Goal: Task Accomplishment & Management: Complete application form

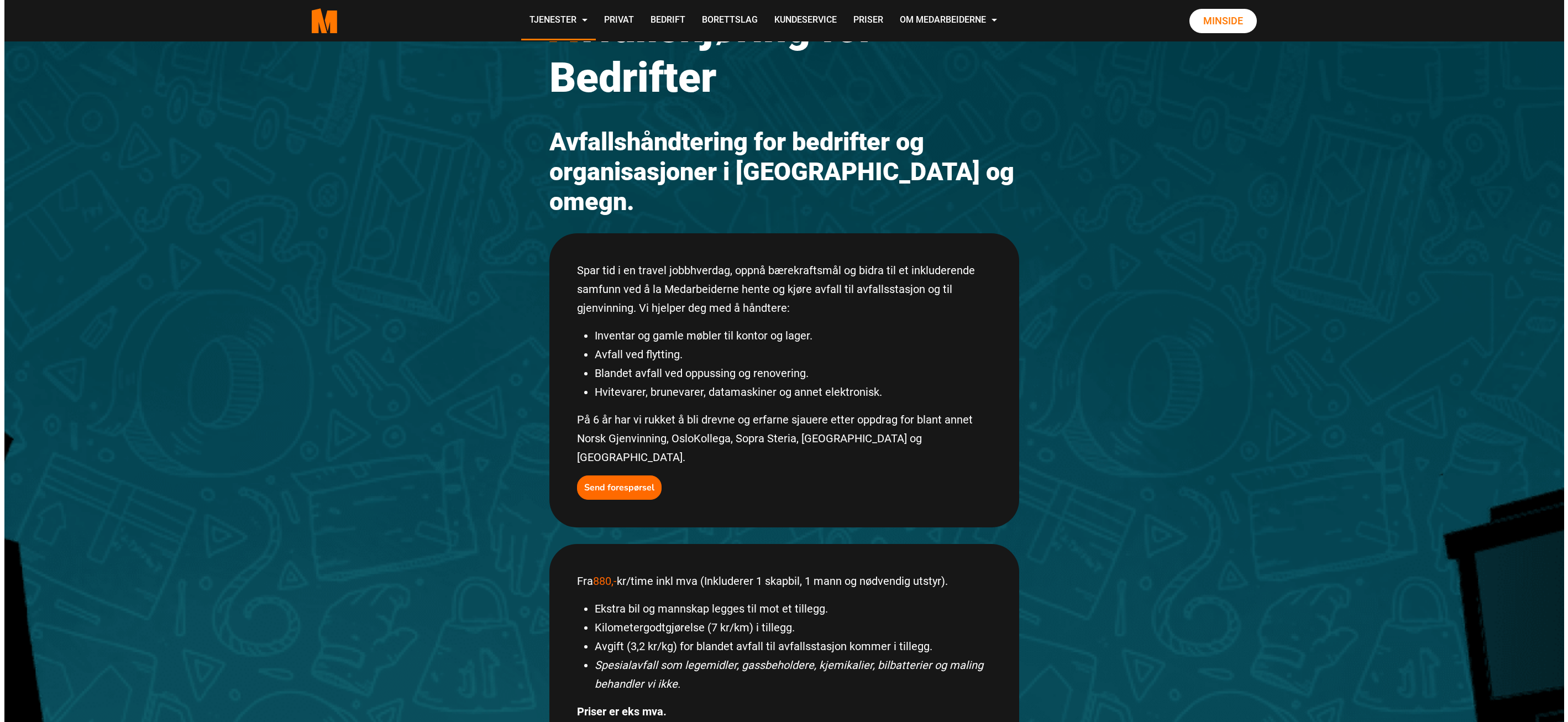
scroll to position [111, 0]
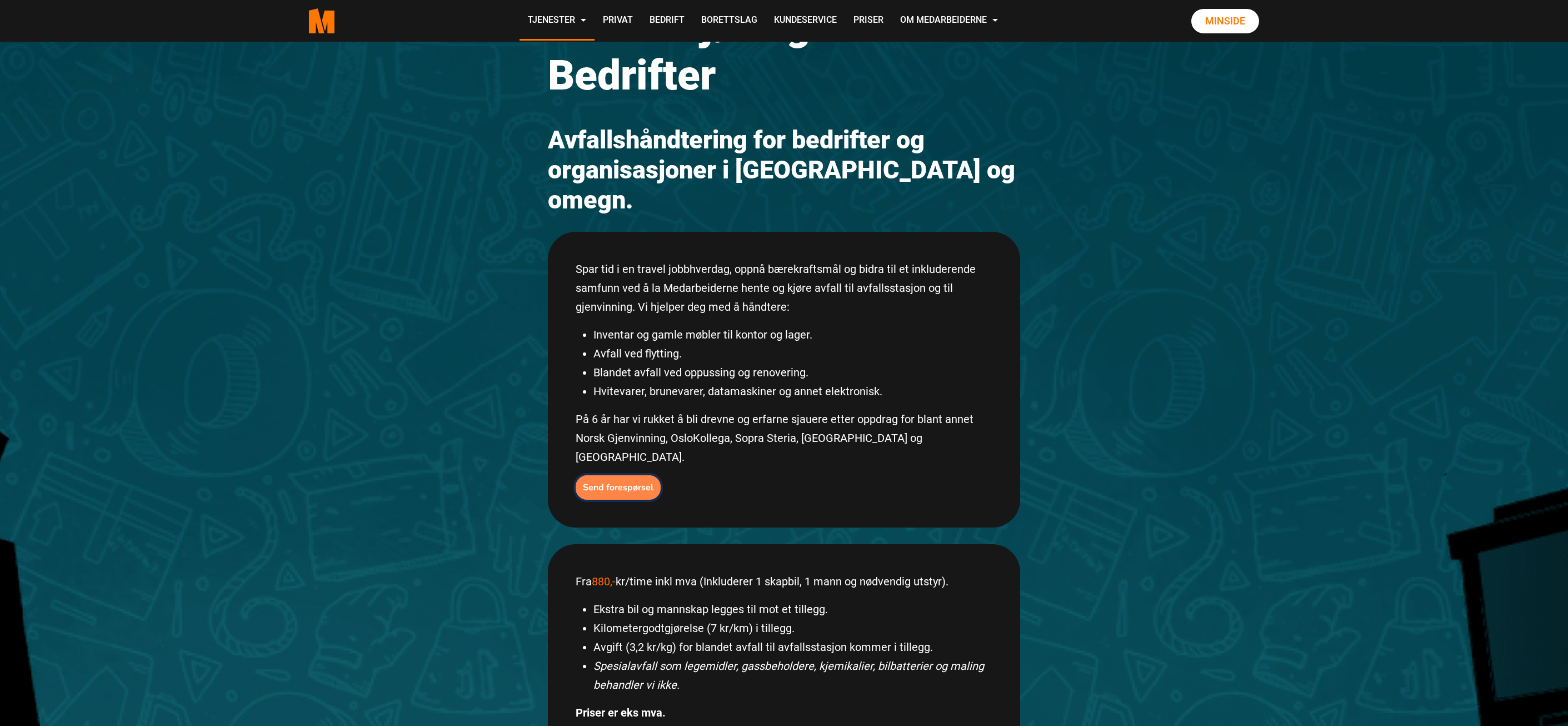
click at [608, 481] on b "Send forespørsel" at bounding box center [618, 487] width 70 height 12
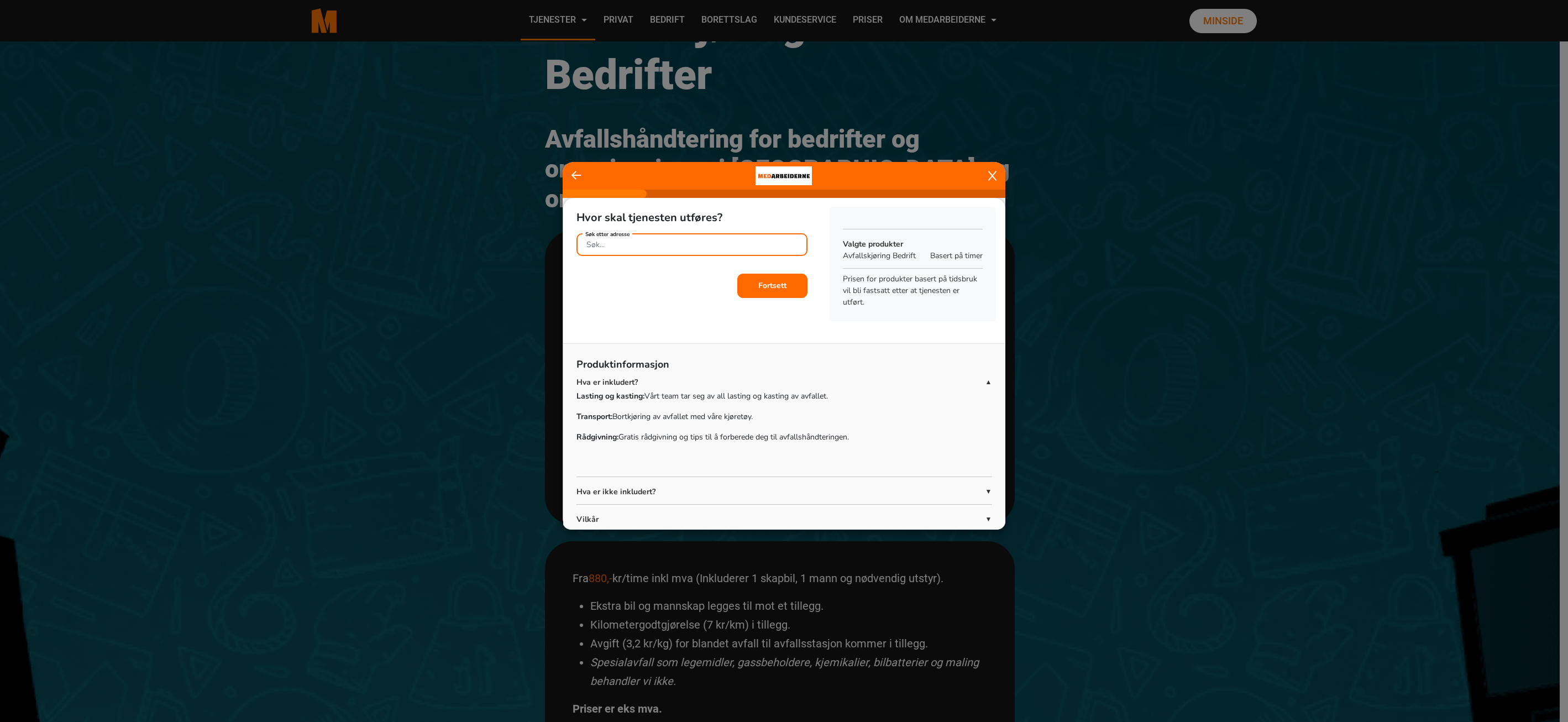
click at [692, 247] on input "Søk etter adresse" at bounding box center [691, 244] width 231 height 23
click at [678, 267] on ngb-highlight "[STREET_ADDRESS]" at bounding box center [690, 270] width 207 height 12
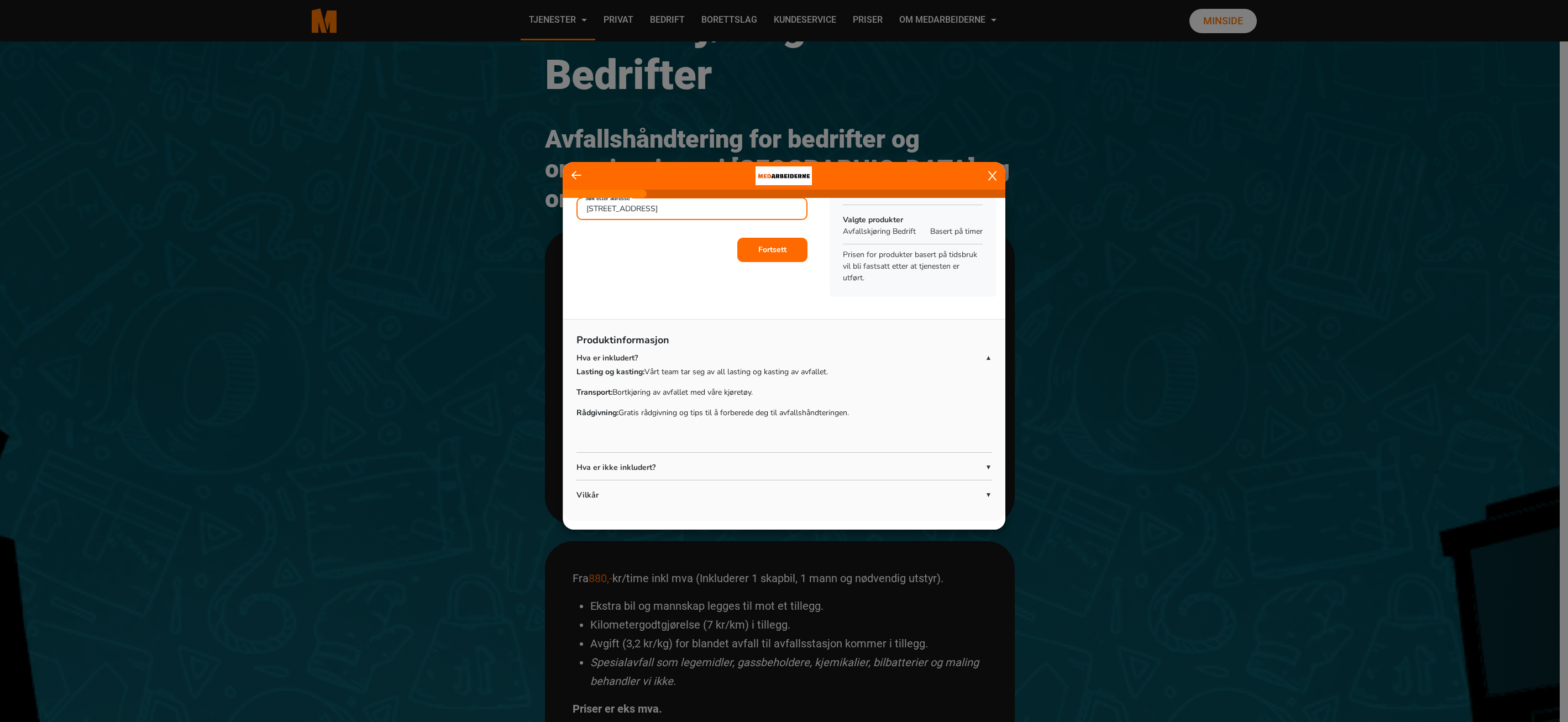
type input "[STREET_ADDRESS]"
click at [778, 250] on b "Fortsett" at bounding box center [772, 250] width 29 height 10
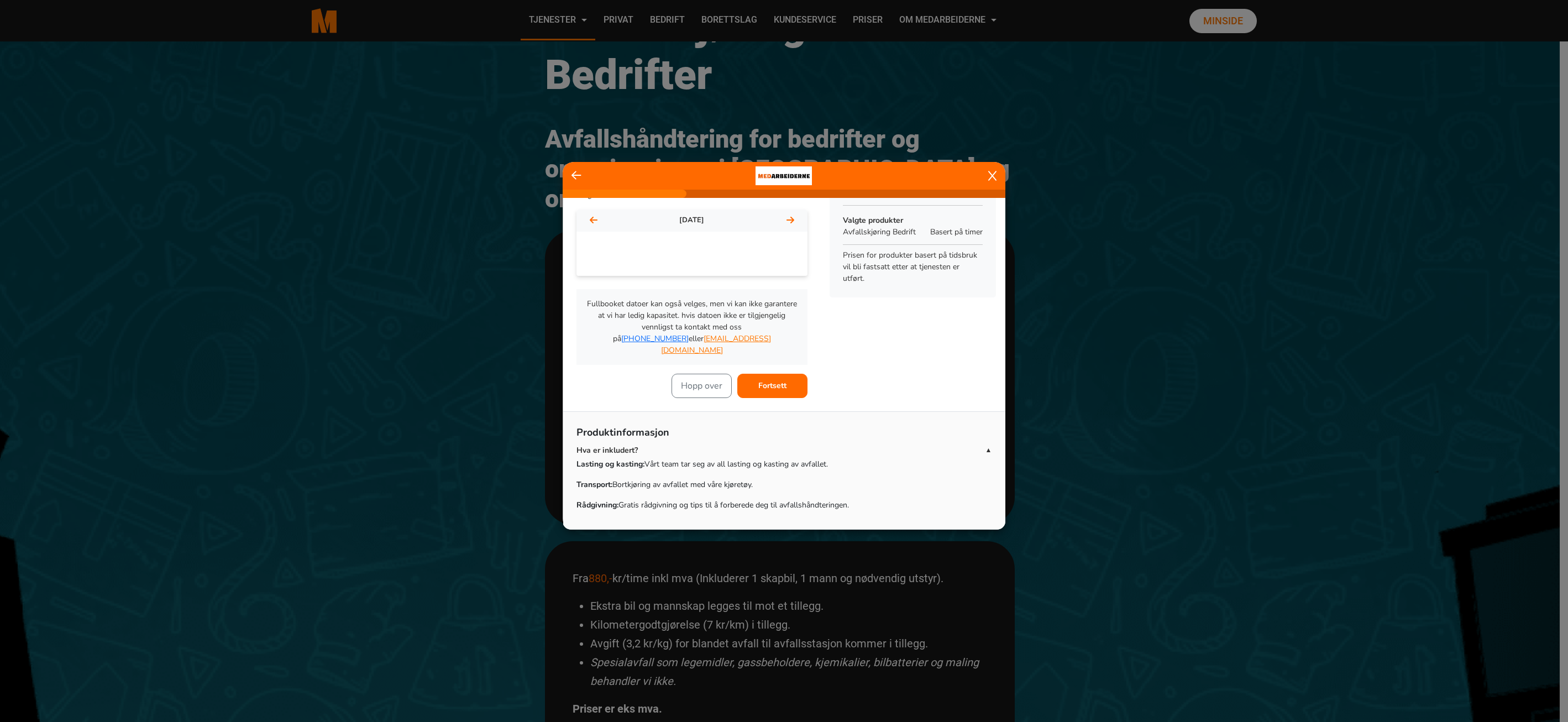
scroll to position [8, 0]
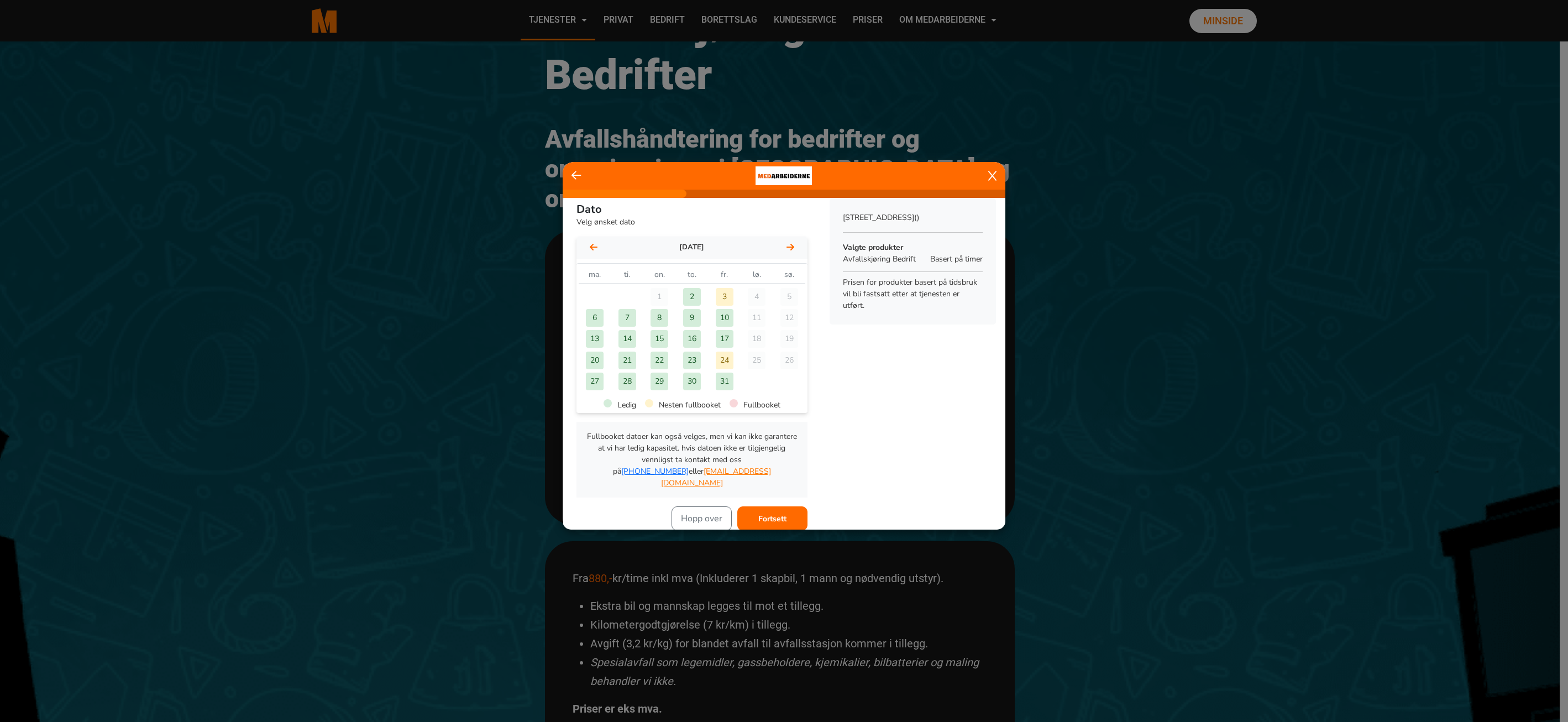
click at [720, 295] on div "3" at bounding box center [725, 296] width 18 height 18
click at [774, 514] on b "Fortsett" at bounding box center [772, 518] width 29 height 10
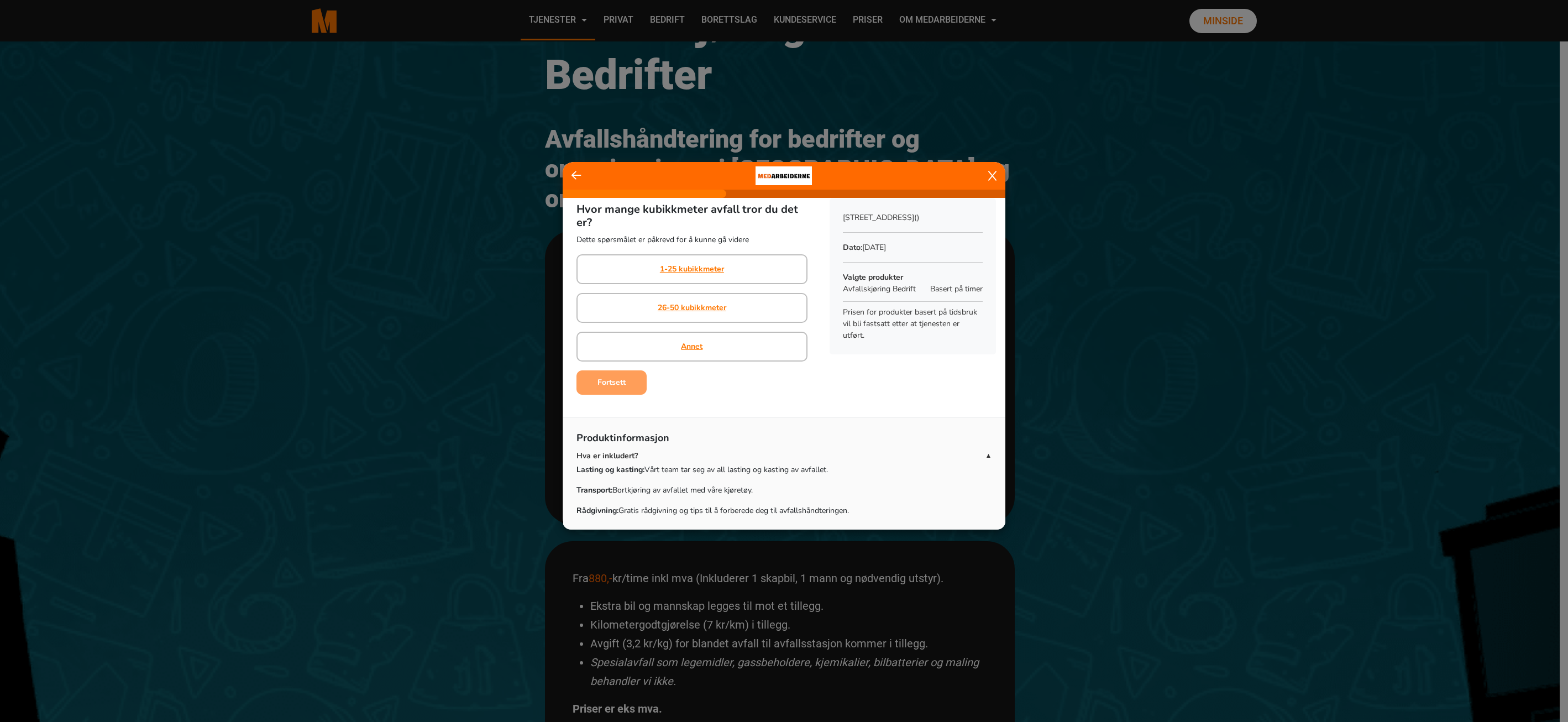
scroll to position [0, 0]
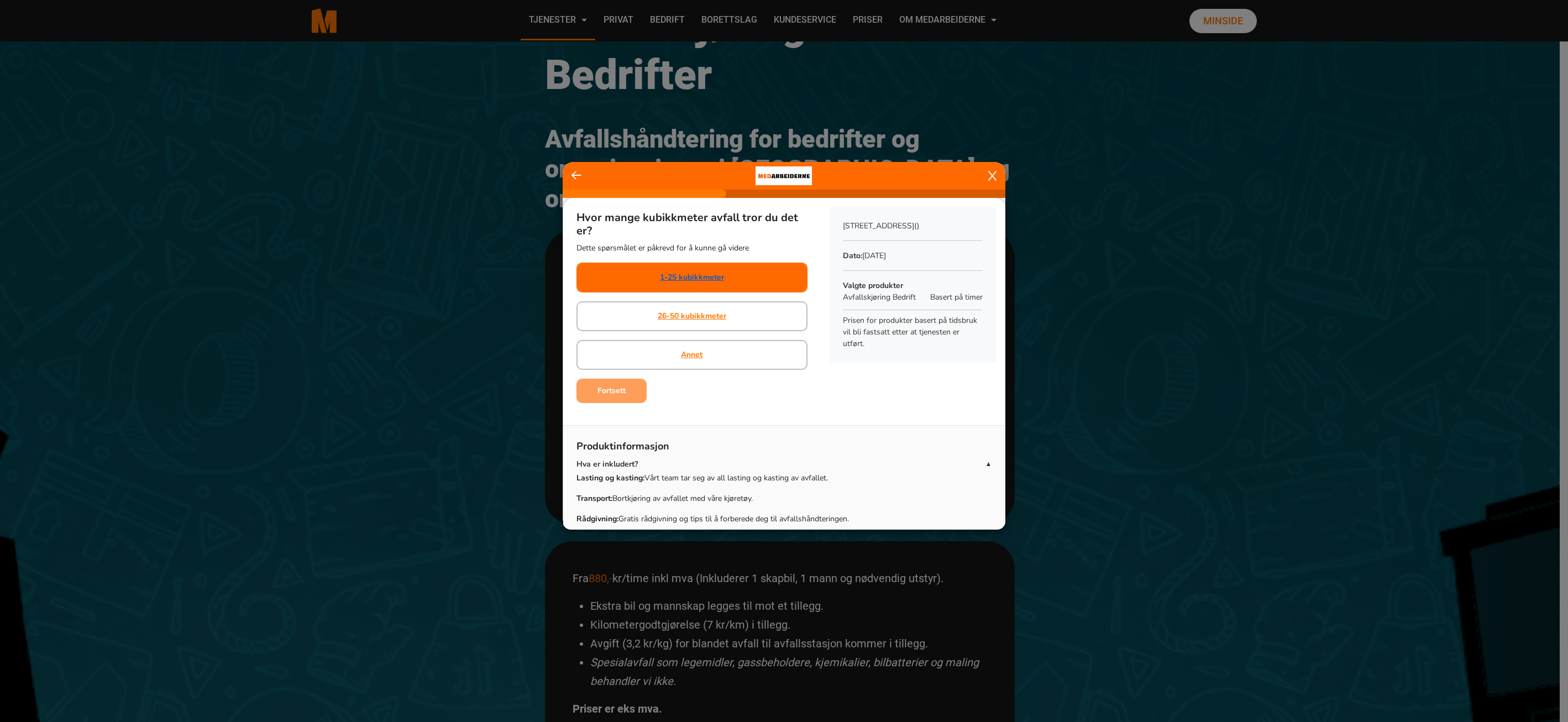
click at [686, 280] on link "1-25 kubikkmeter" at bounding box center [692, 277] width 65 height 12
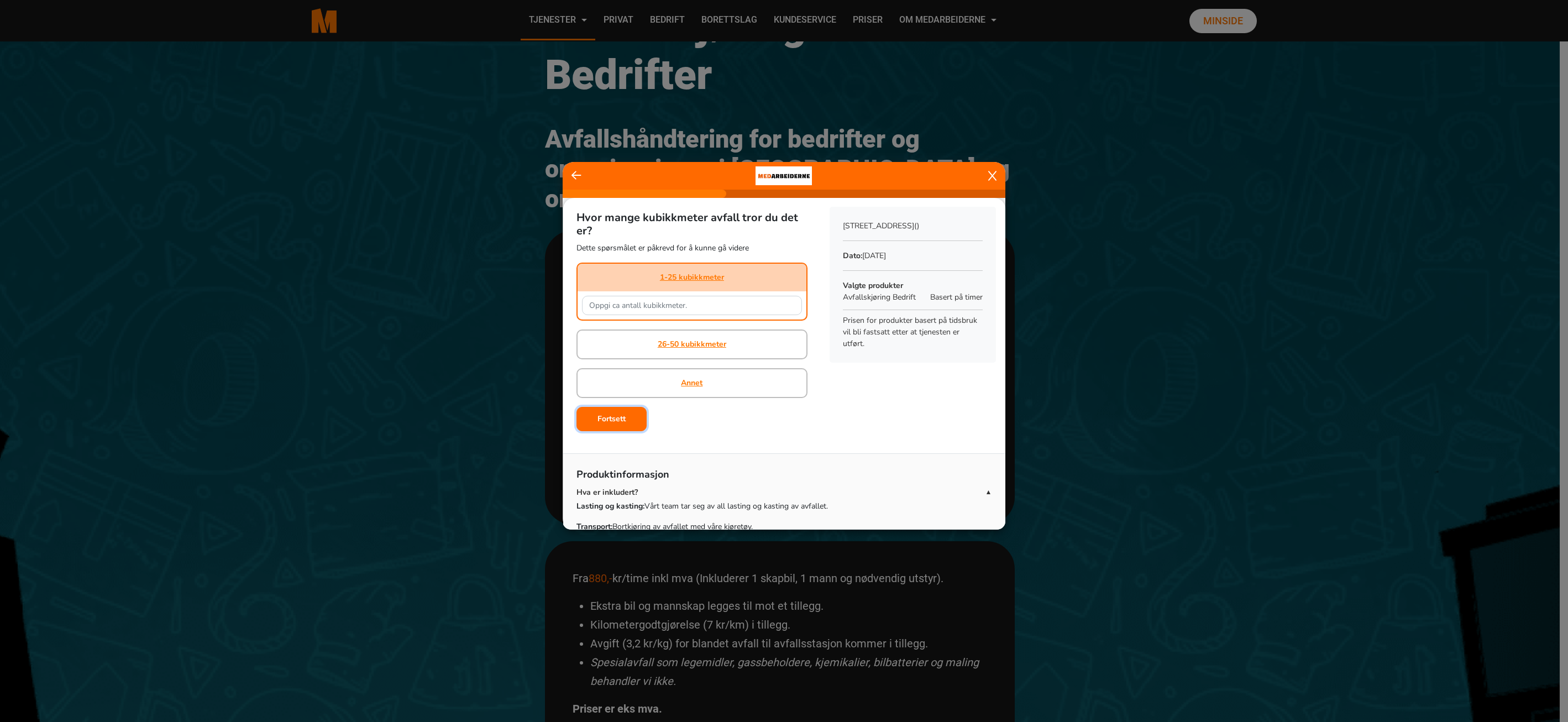
click at [602, 420] on b "Fortsett" at bounding box center [611, 419] width 29 height 10
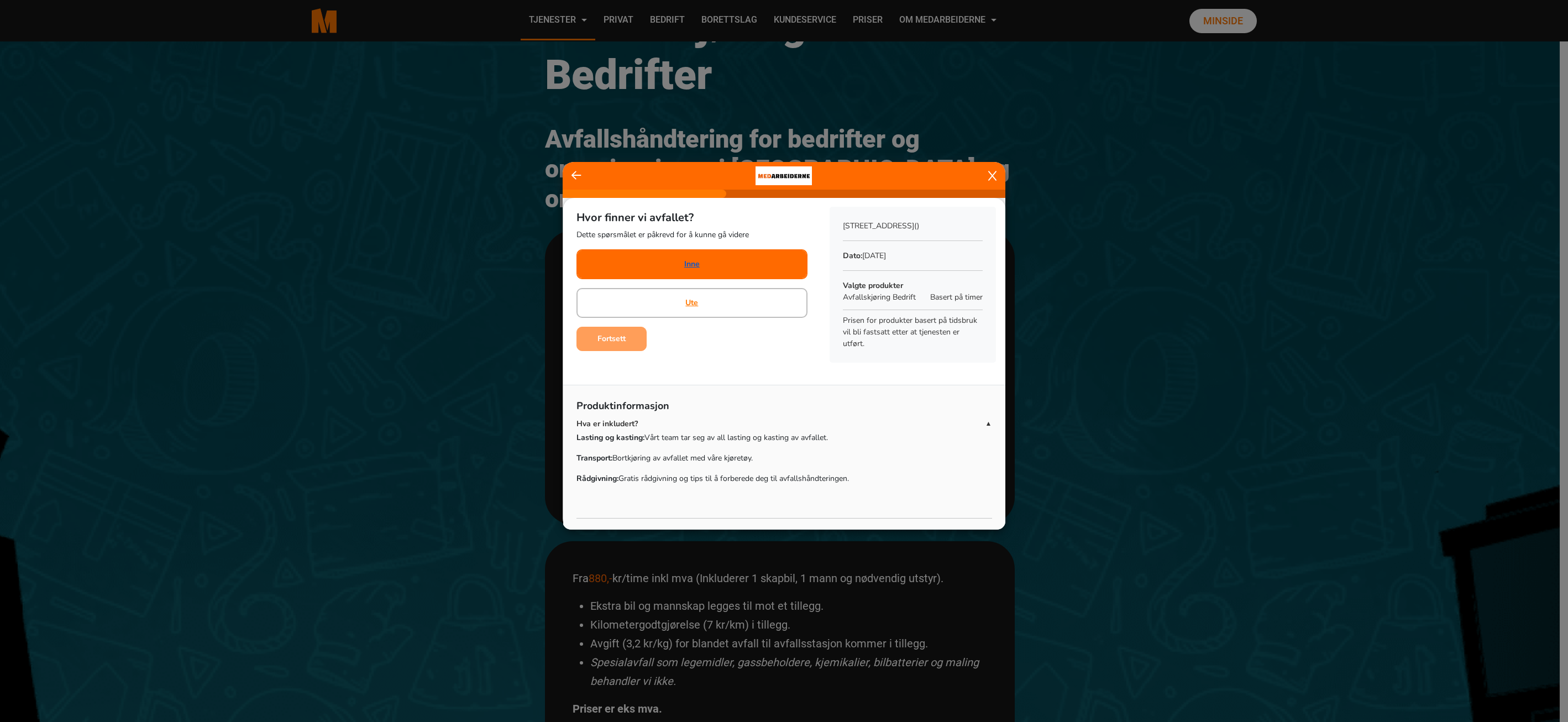
click at [692, 266] on link "Inne" at bounding box center [691, 264] width 16 height 12
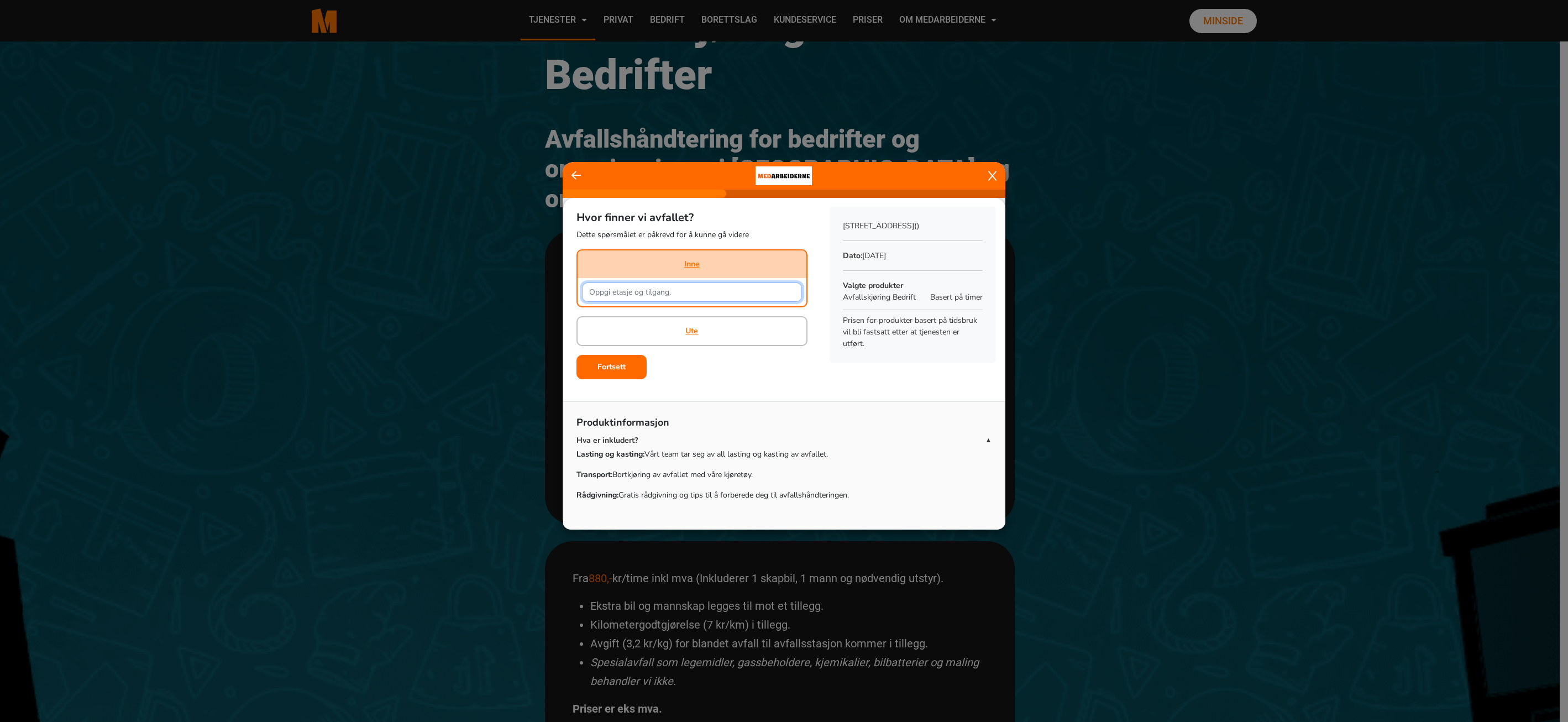
click at [687, 294] on input "text" at bounding box center [691, 291] width 220 height 19
type input "andre etasje"
click at [607, 370] on b "Fortsett" at bounding box center [611, 366] width 29 height 10
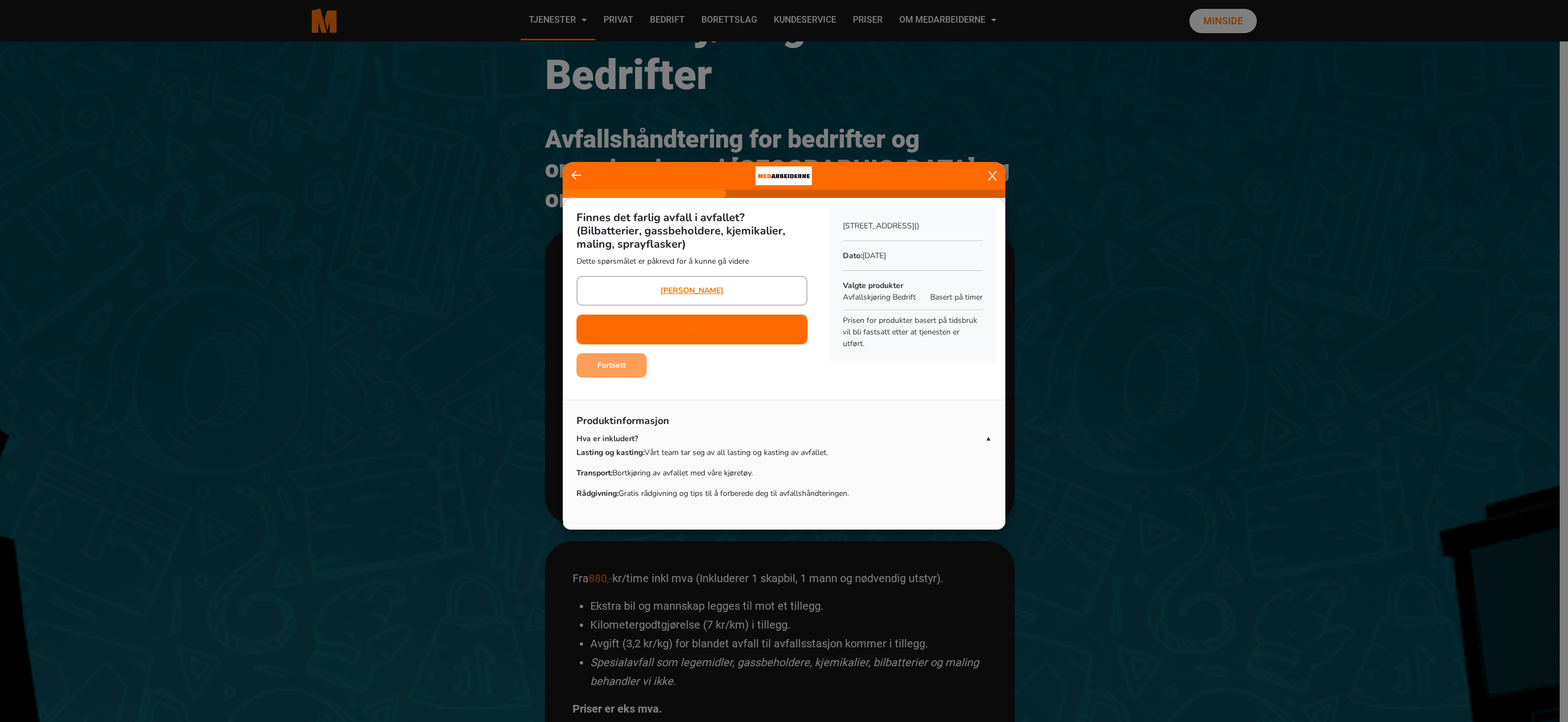
click at [697, 328] on div "Nei" at bounding box center [691, 329] width 231 height 30
click at [631, 361] on button "Fortsett" at bounding box center [611, 365] width 70 height 24
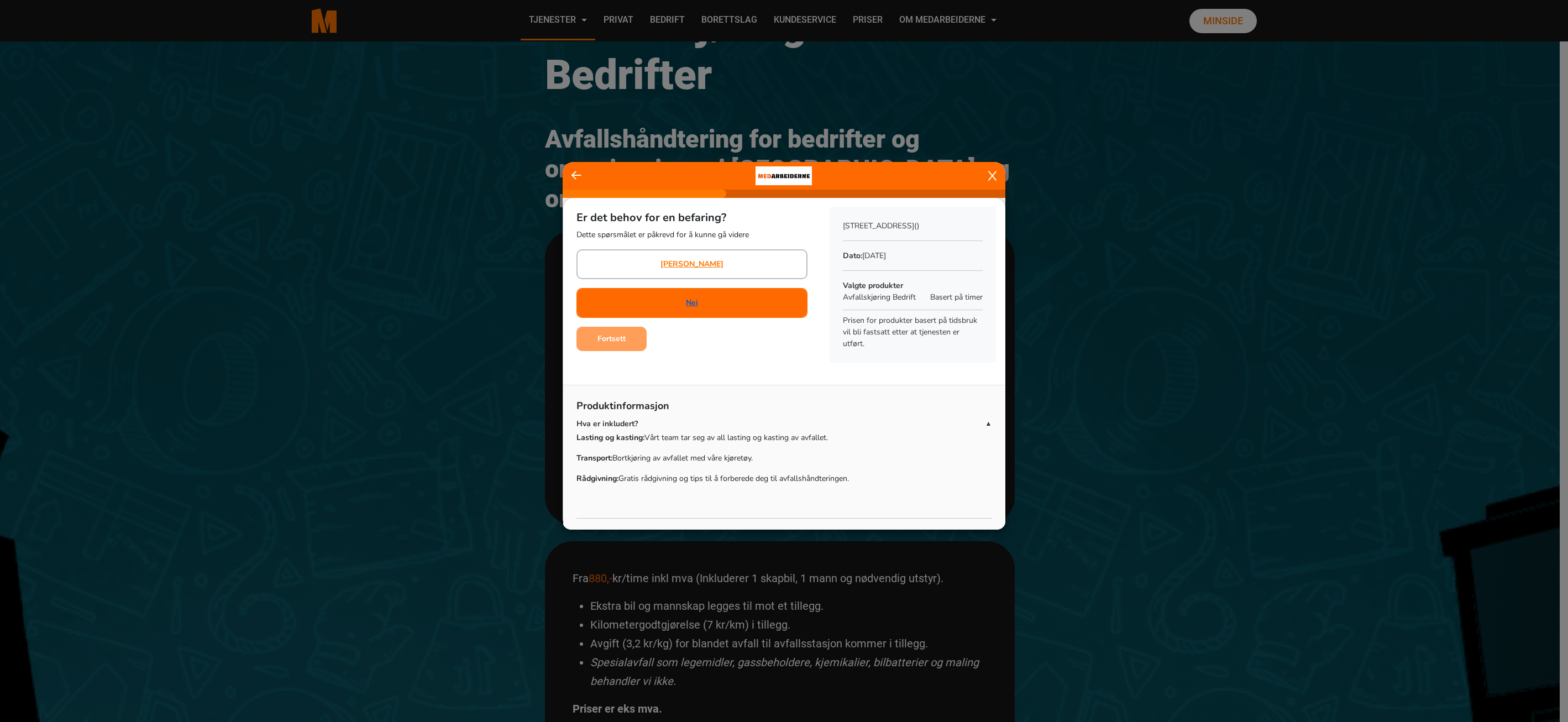
click at [690, 301] on link "Nei" at bounding box center [691, 302] width 12 height 12
click at [622, 340] on b "Fortsett" at bounding box center [611, 338] width 29 height 10
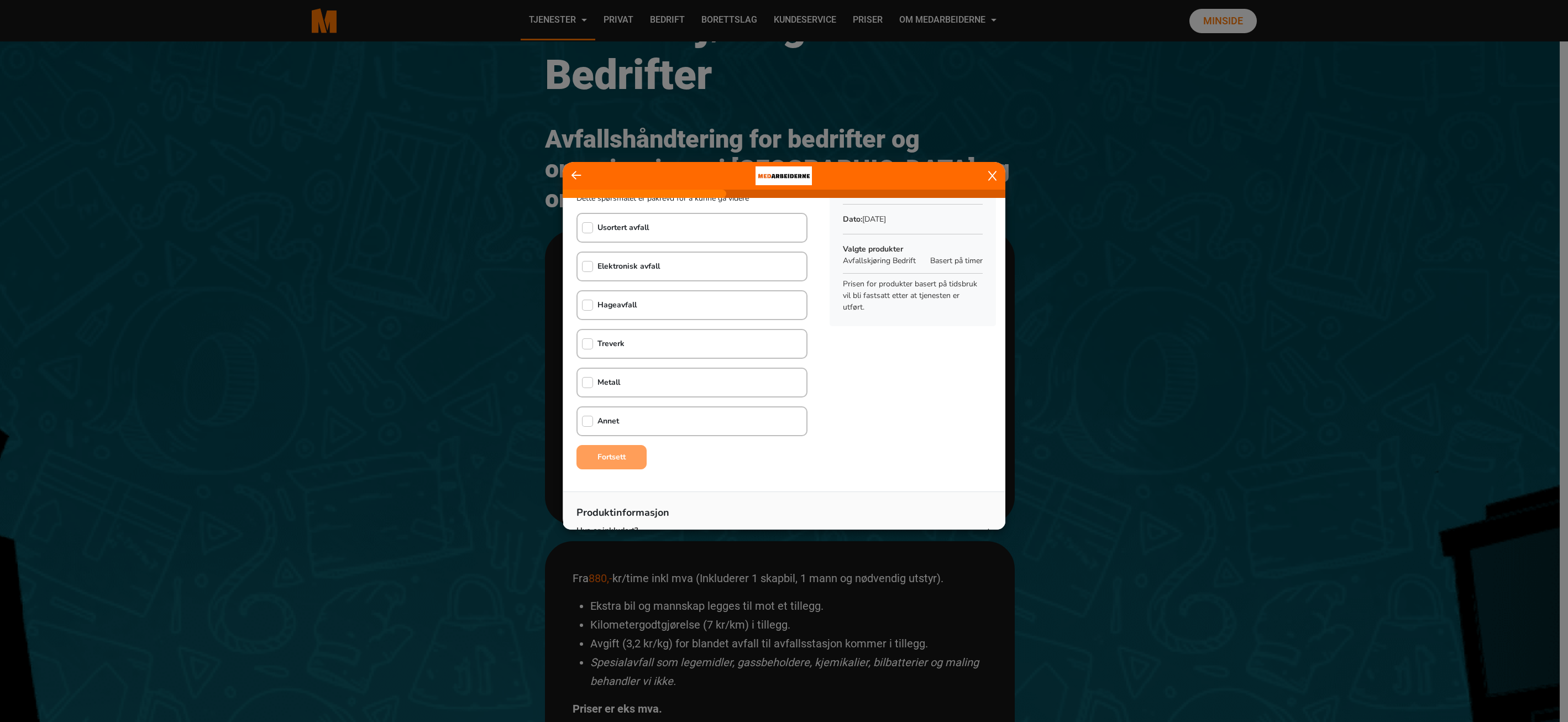
scroll to position [55, 0]
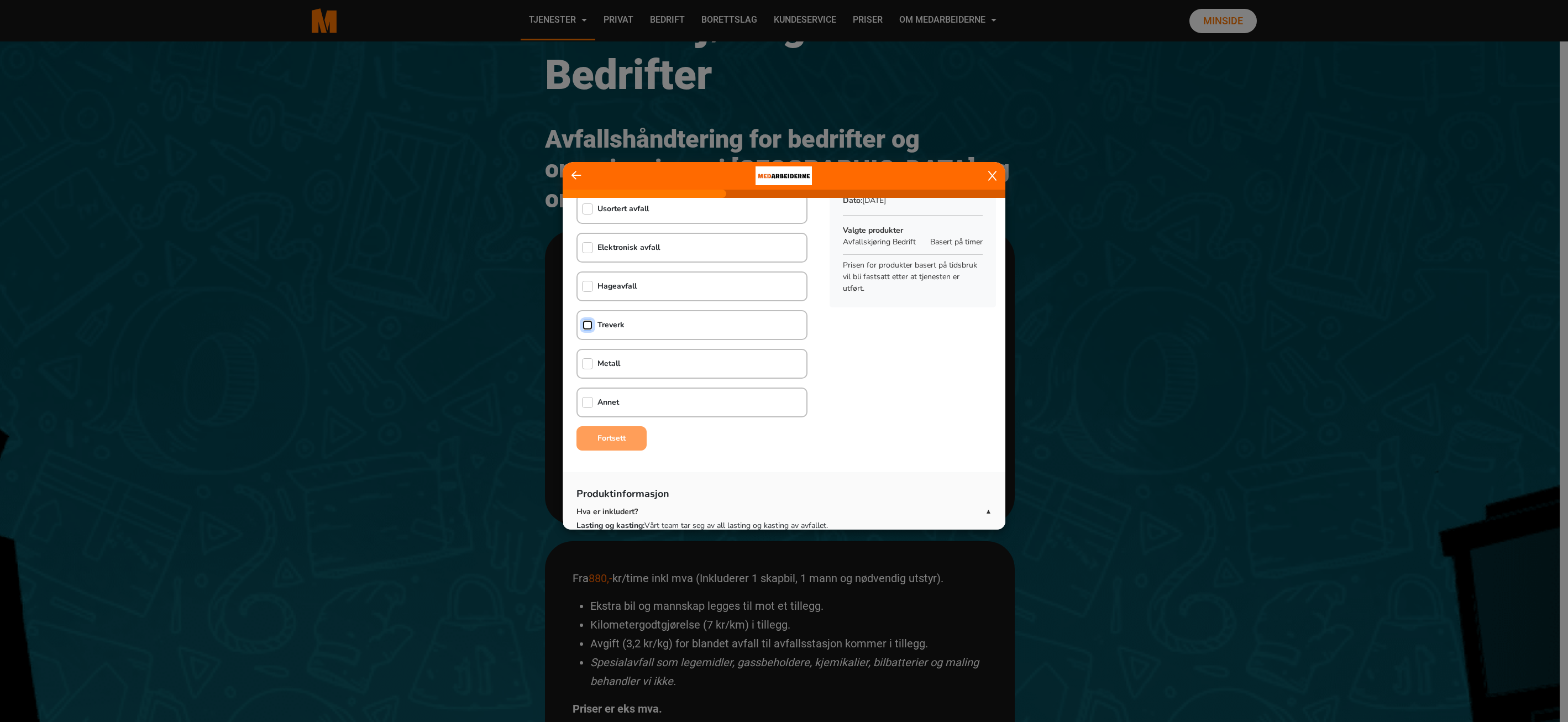
click at [587, 321] on input "checkbox" at bounding box center [587, 325] width 11 height 11
checkbox input "true"
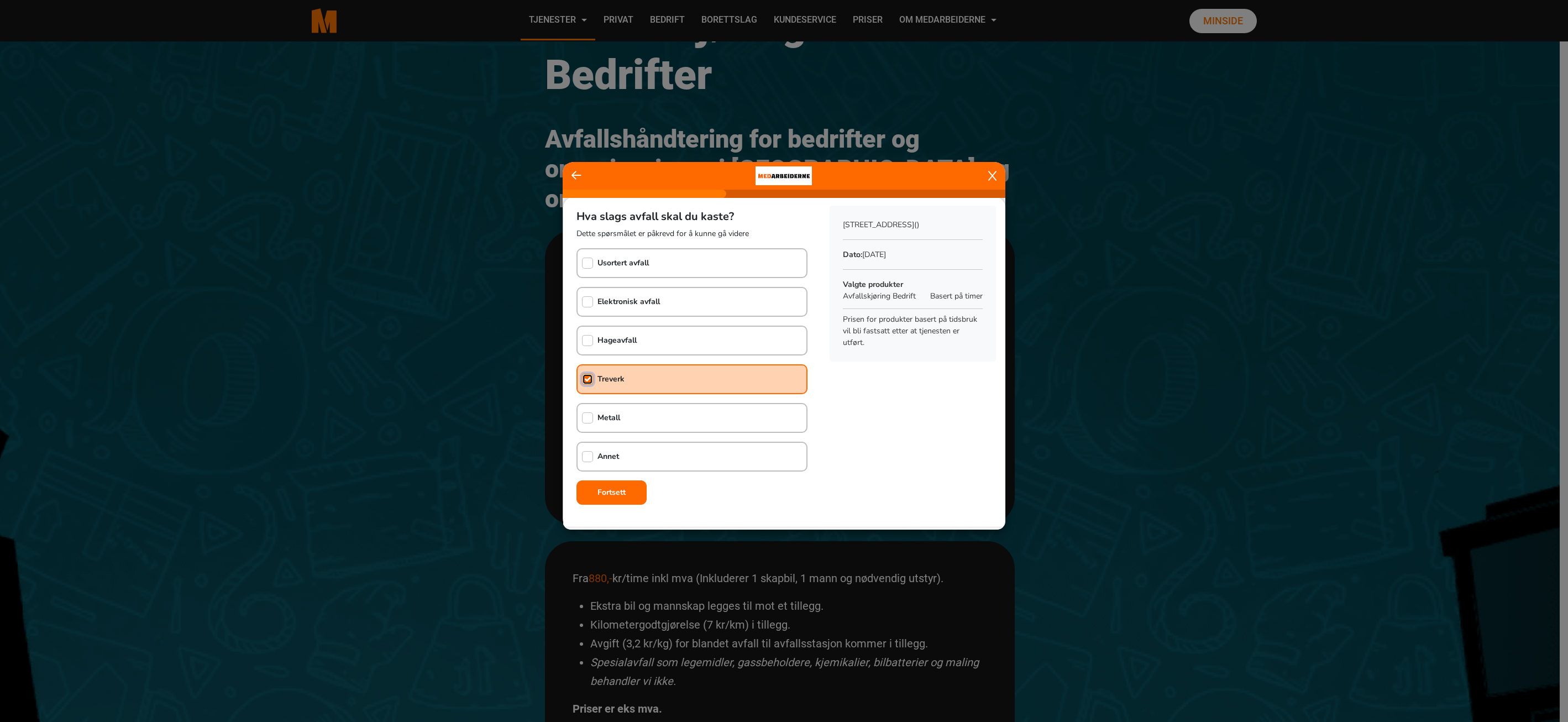
scroll to position [0, 0]
click at [586, 456] on input "checkbox" at bounding box center [587, 458] width 11 height 11
checkbox input "true"
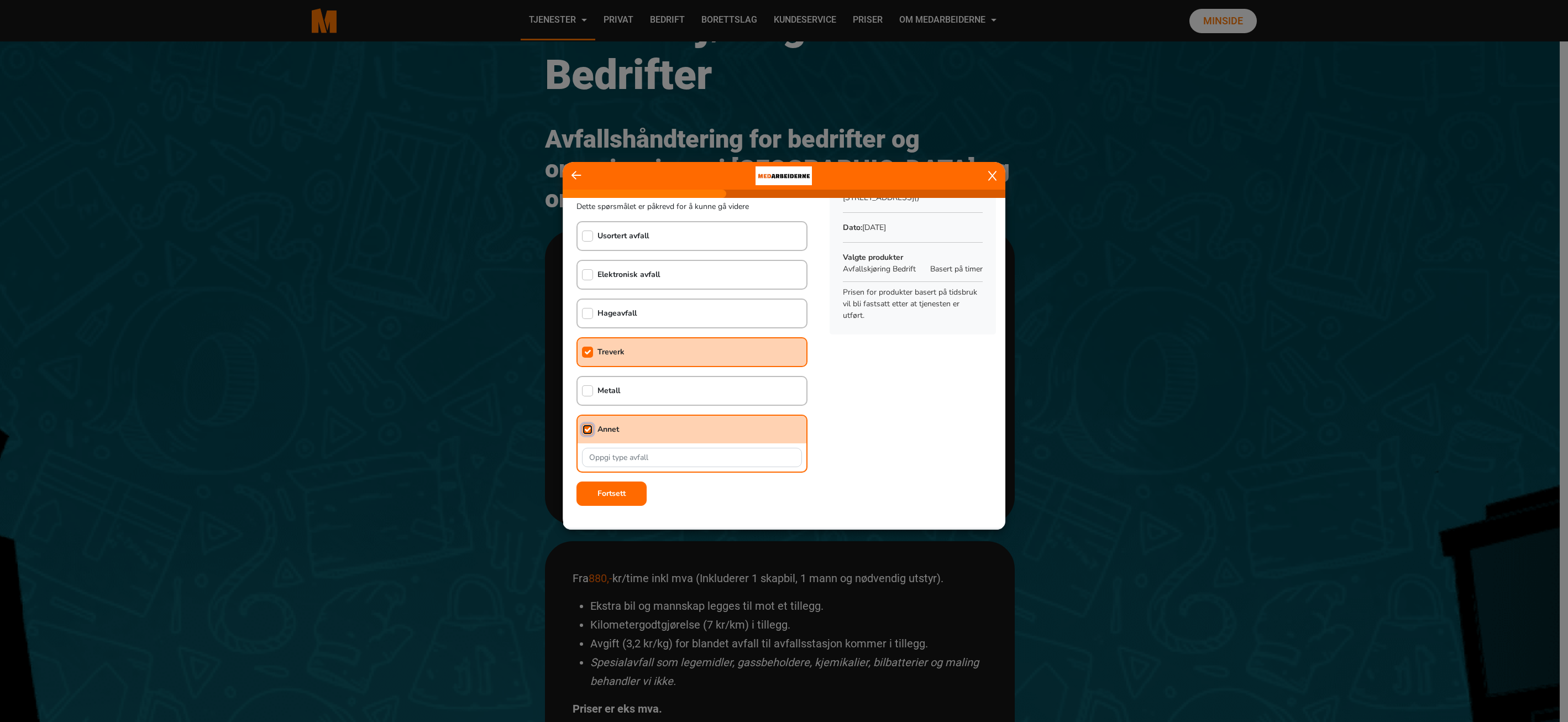
scroll to position [55, 0]
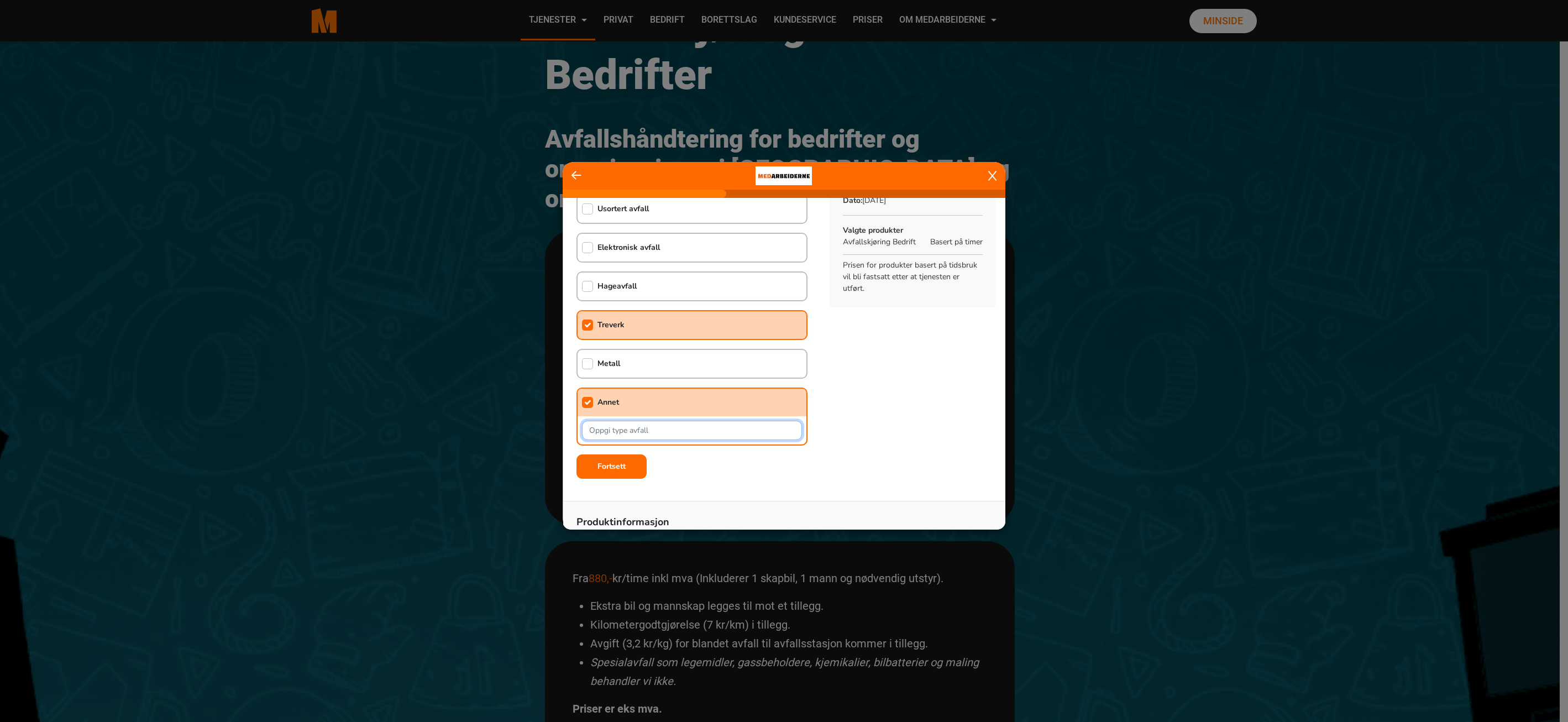
click at [719, 432] on input "text" at bounding box center [691, 430] width 220 height 19
type input "spon"
click at [586, 360] on input "checkbox" at bounding box center [587, 364] width 11 height 11
checkbox input "true"
click at [597, 465] on b "Fortsett" at bounding box center [611, 466] width 29 height 10
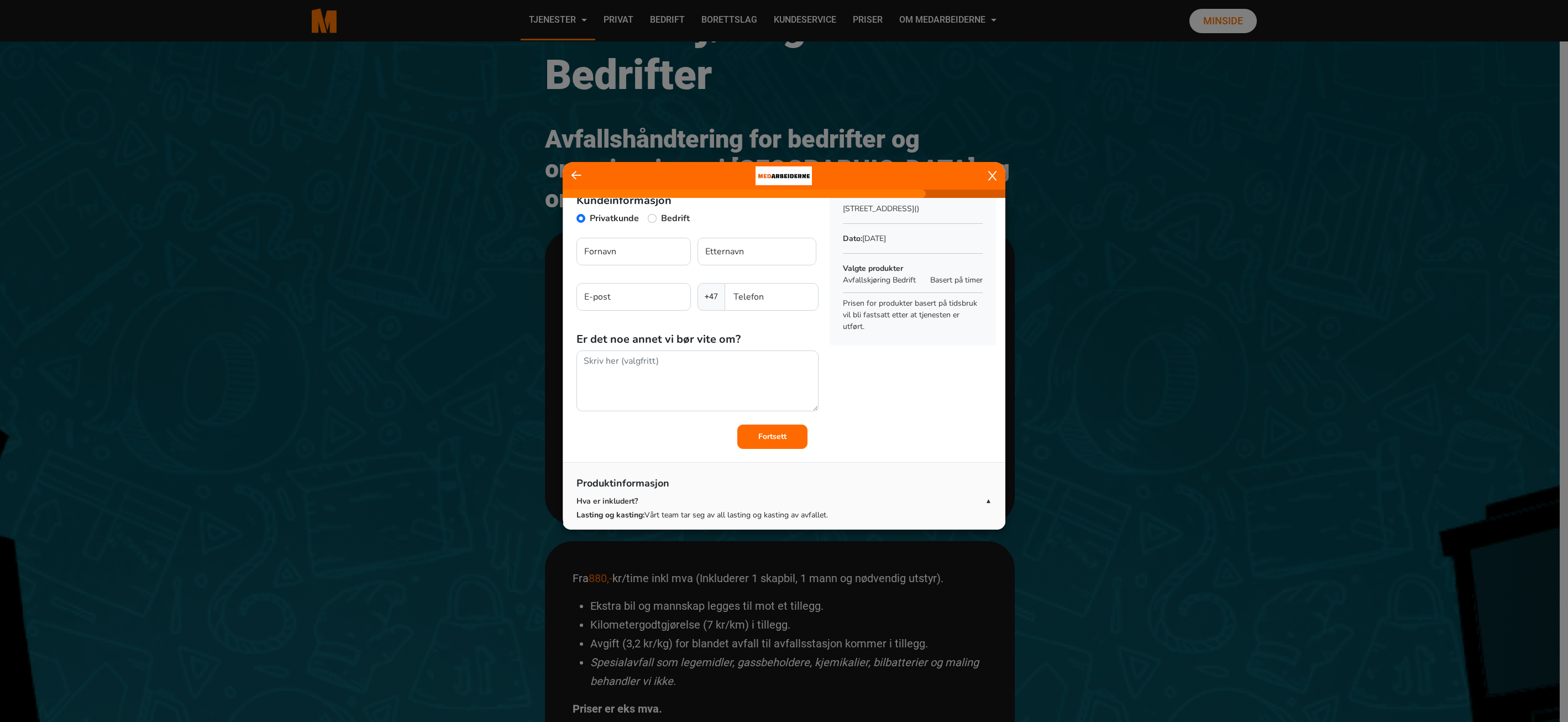
scroll to position [0, 0]
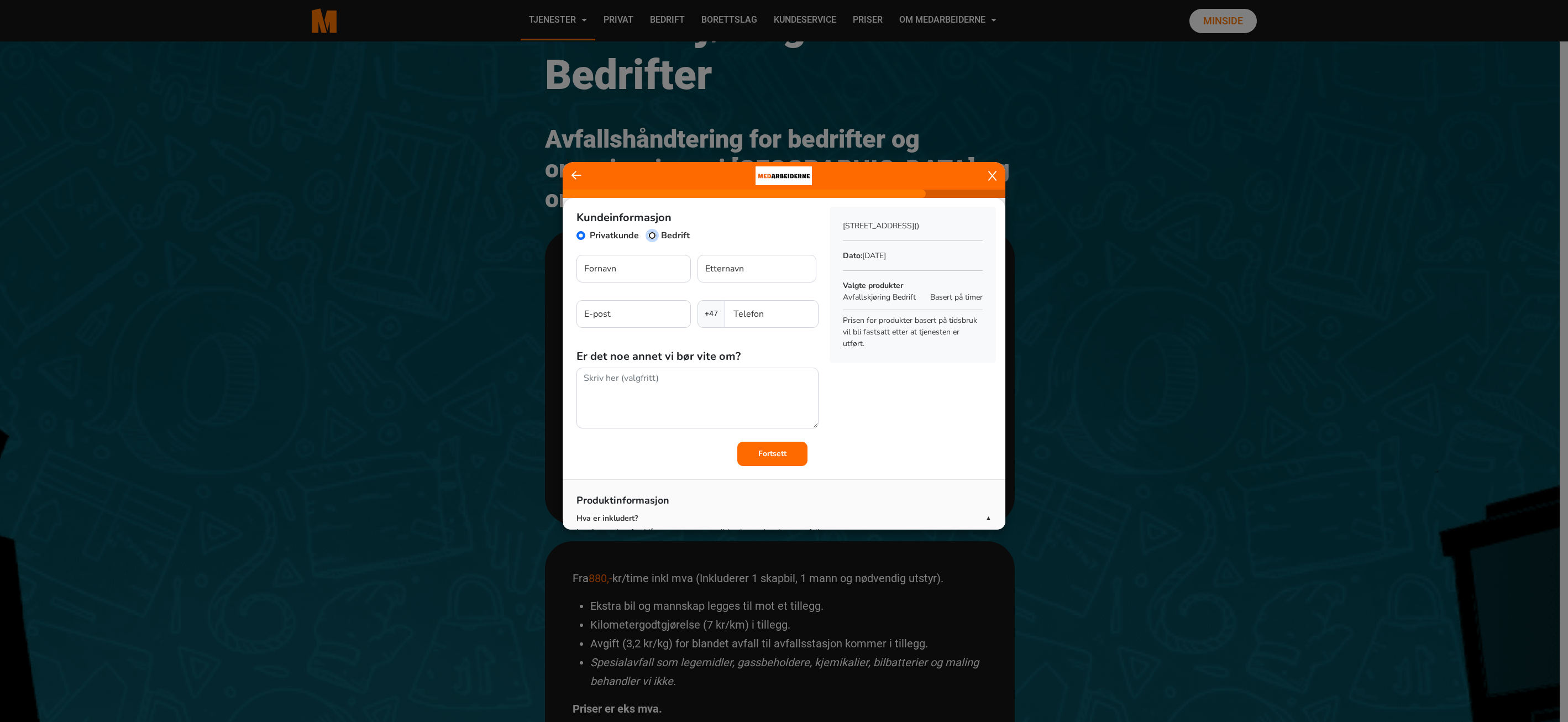
click at [651, 234] on input "Bedrift" at bounding box center [653, 236] width 9 height 9
radio input "true"
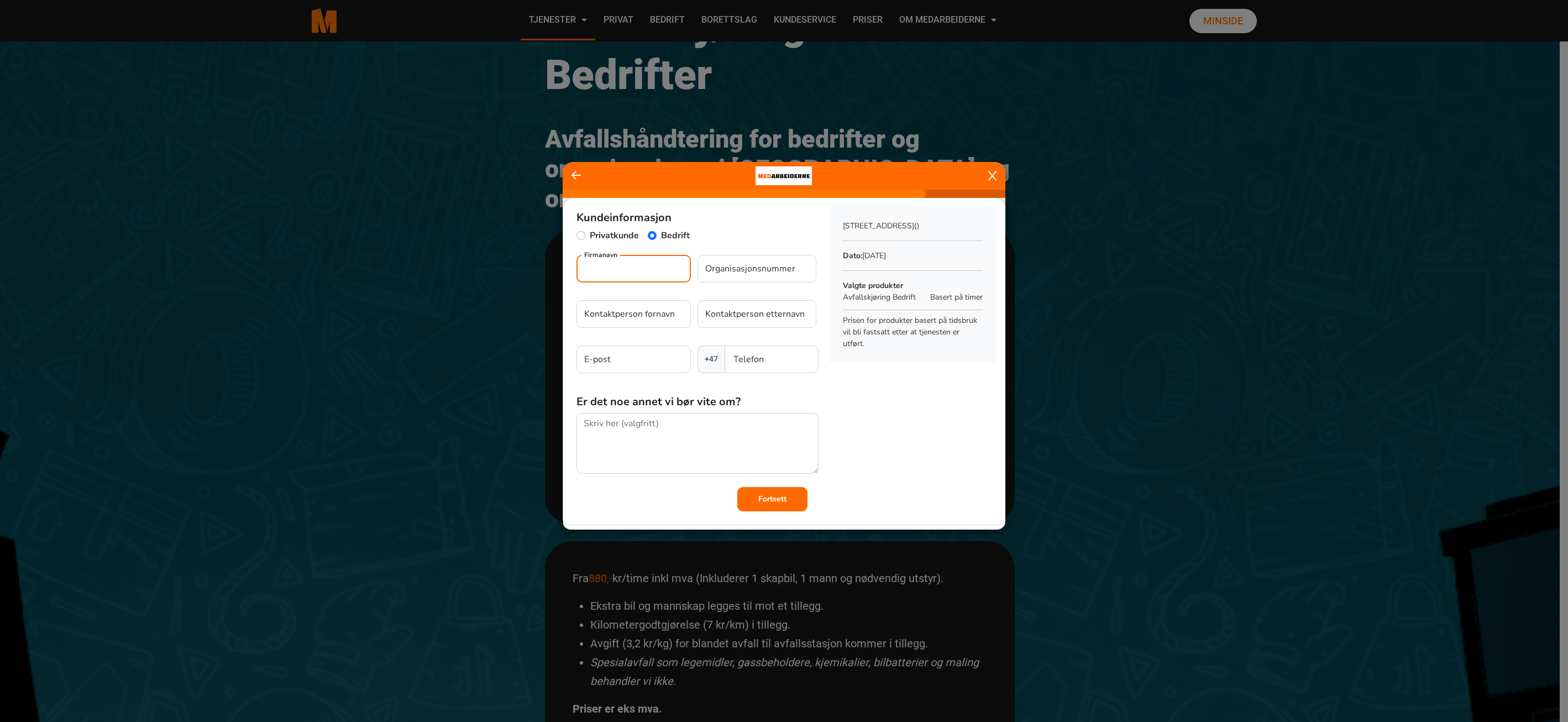
click at [655, 270] on input "Firmanavn" at bounding box center [633, 268] width 114 height 28
type input "Andhøy AS"
click at [655, 315] on input "Kontaktperson fornavn" at bounding box center [633, 314] width 114 height 28
type input "[PERSON_NAME]"
click at [733, 315] on input "Kontaktperson etternavn" at bounding box center [757, 314] width 119 height 28
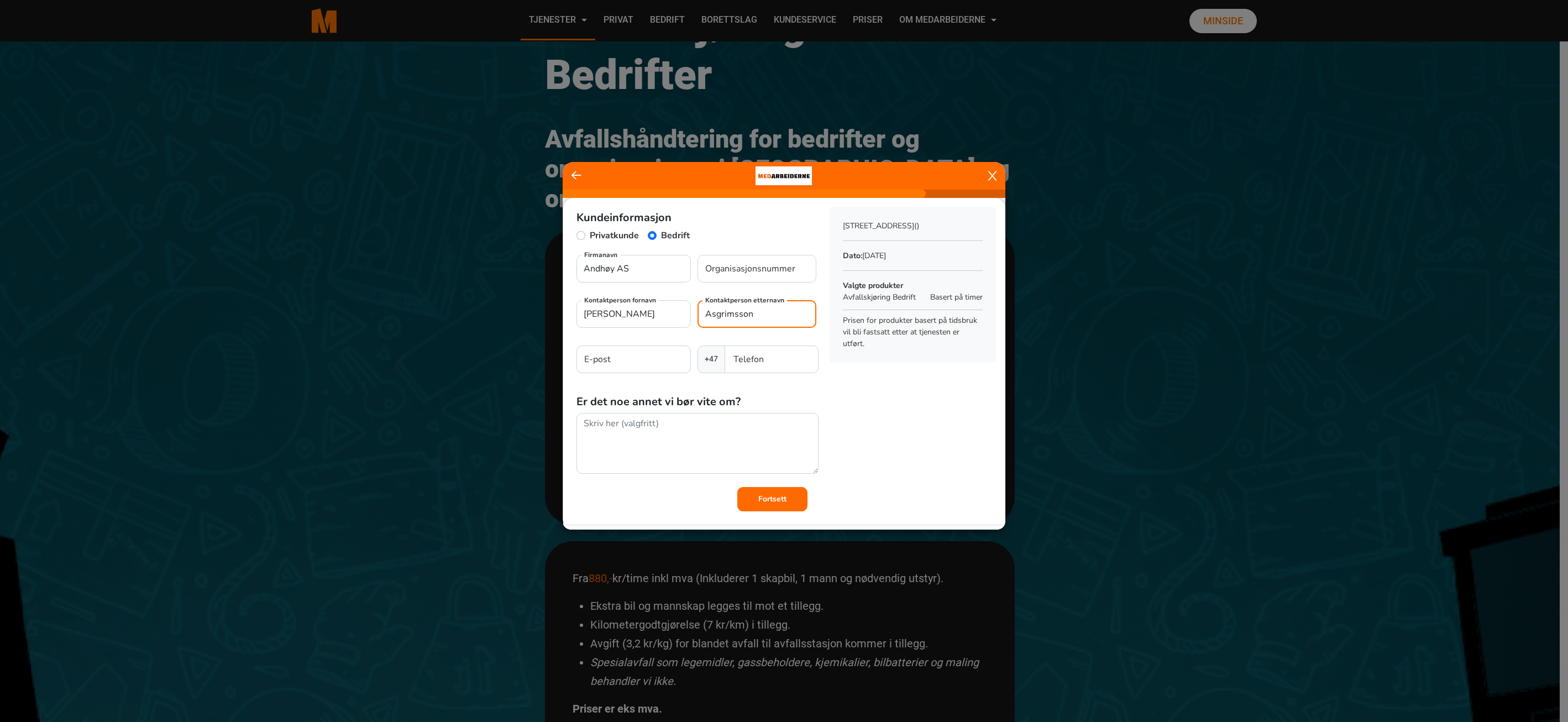
type input "Asgrimsson"
click at [626, 361] on input "E-post" at bounding box center [633, 360] width 114 height 28
type input "[PERSON_NAME][EMAIL_ADDRESS][DOMAIN_NAME]"
type input "Mustad Ei"
type input "40469947"
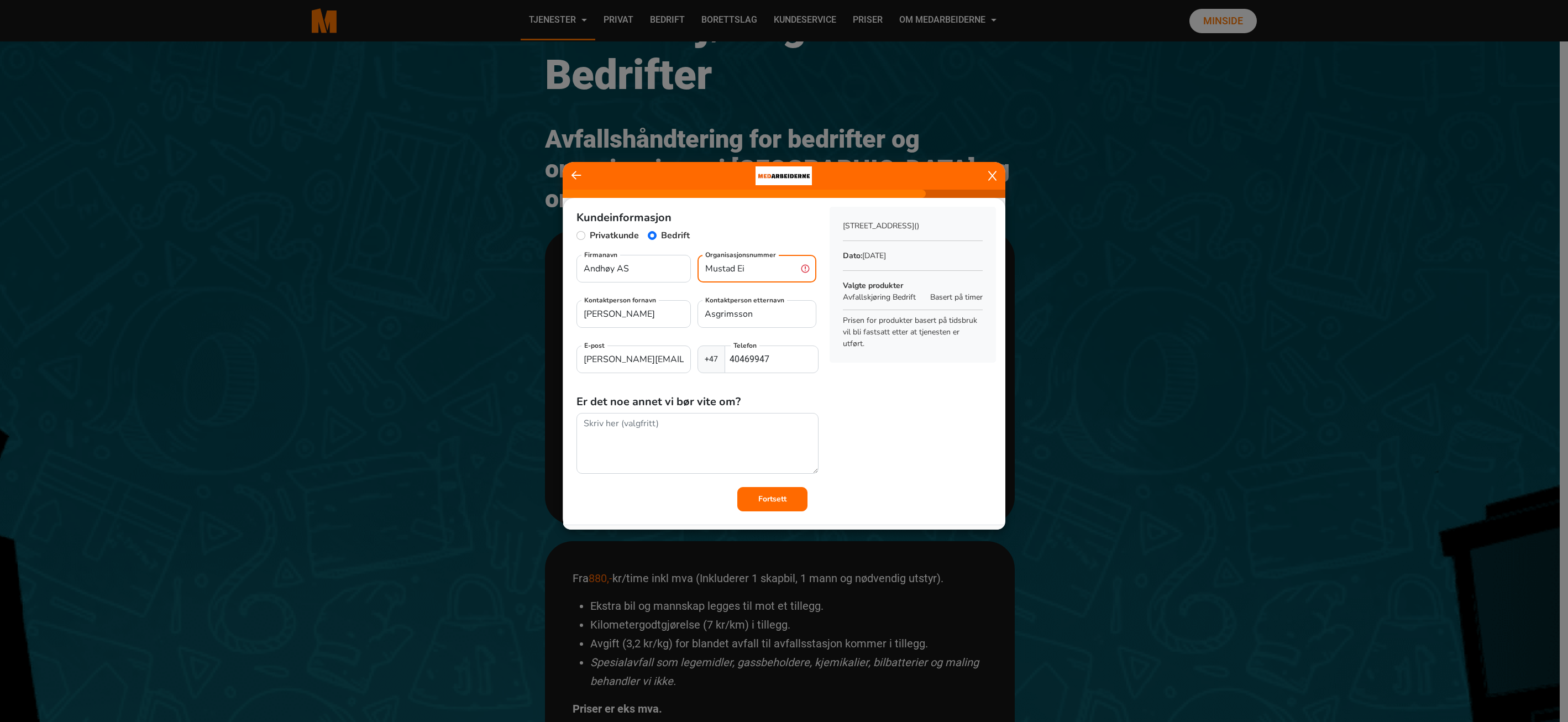
click at [749, 267] on input "Mustad Ei" at bounding box center [757, 268] width 119 height 28
type input "M"
paste input "921811942"
type input "921811942"
click at [784, 436] on textarea at bounding box center [697, 444] width 242 height 62
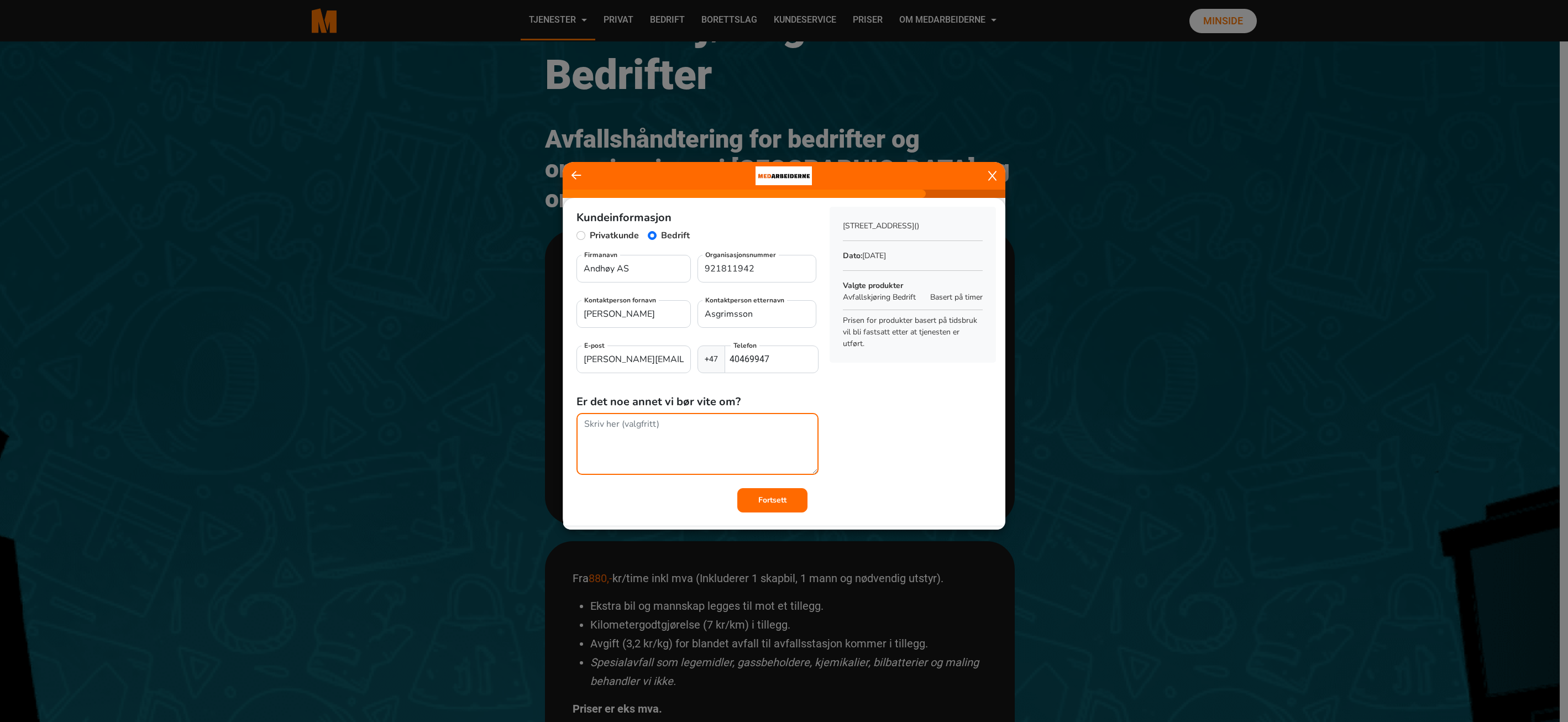
type textarea "V"
type textarea "Ring meg gjerne for ankomst, må gjøres for klokken 11:00"
click at [761, 501] on b "Fortsett" at bounding box center [772, 498] width 29 height 10
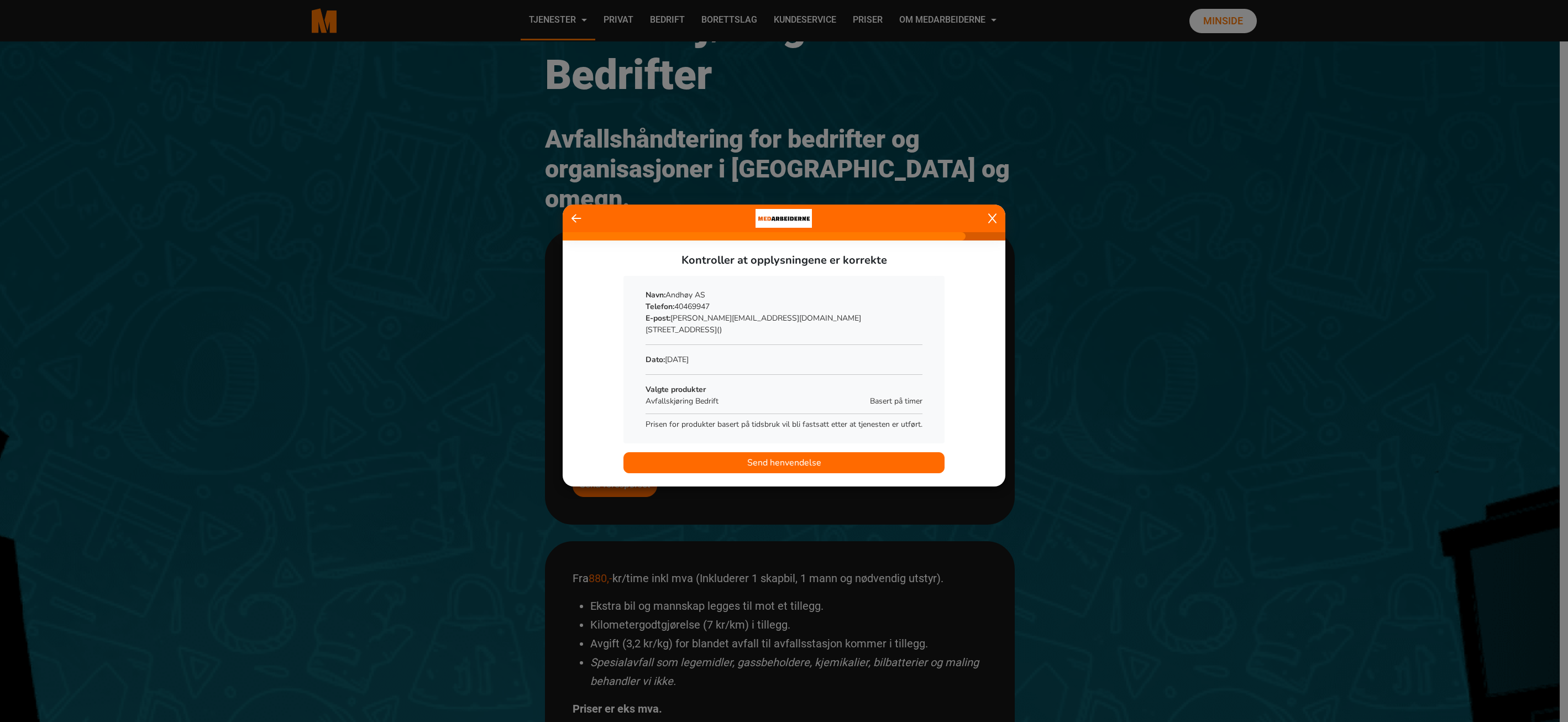
click at [794, 462] on span "Send henvendelse" at bounding box center [784, 463] width 74 height 13
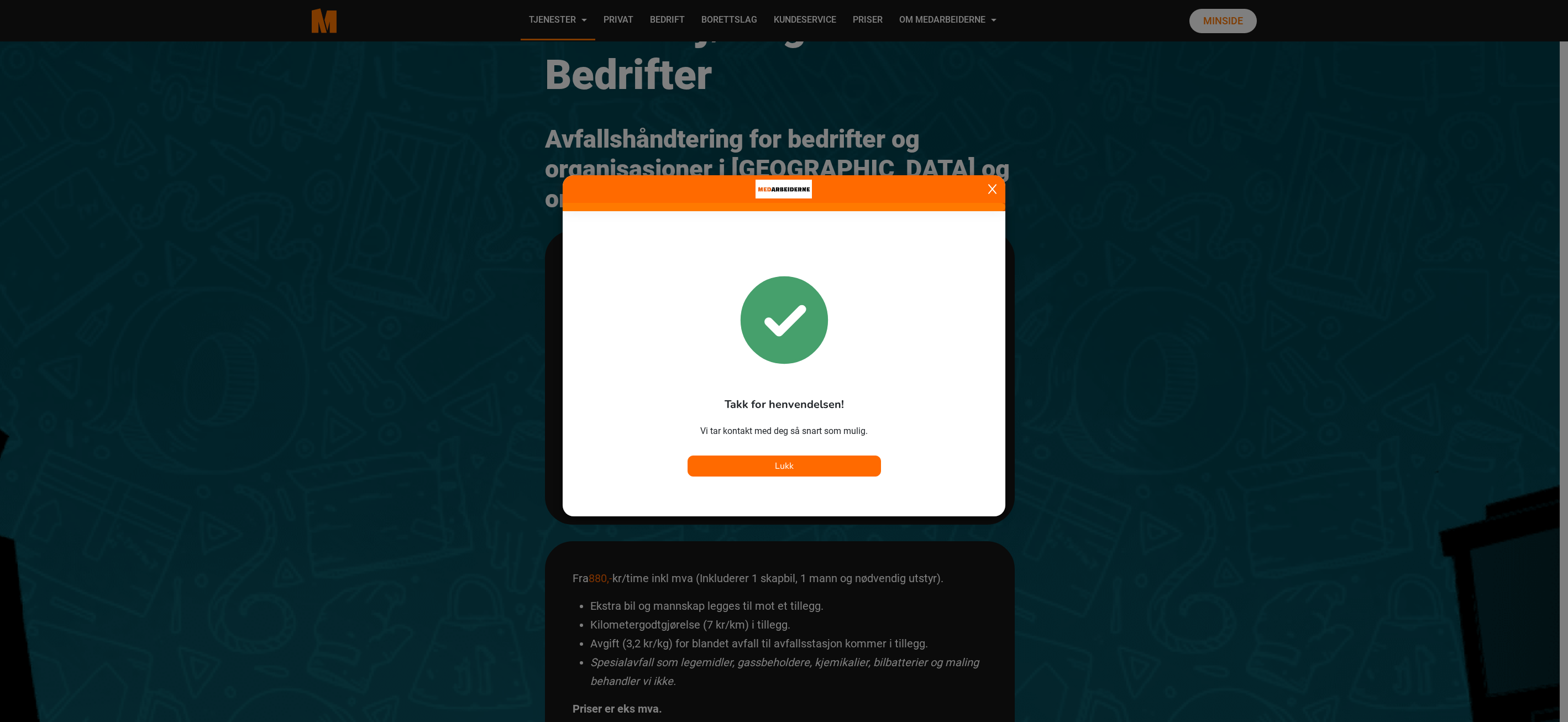
drag, startPoint x: 1274, startPoint y: 207, endPoint x: 1074, endPoint y: 222, distance: 200.6
click at [1274, 207] on ngb-modal-window "Takk for henvendelsen! Vi tar kontakt med deg så snart som mulig. Lukk" at bounding box center [784, 361] width 1568 height 722
click at [1267, 290] on ngb-modal-window "Takk for henvendelsen! Vi tar kontakt med deg så snart som mulig. Lukk" at bounding box center [784, 361] width 1568 height 722
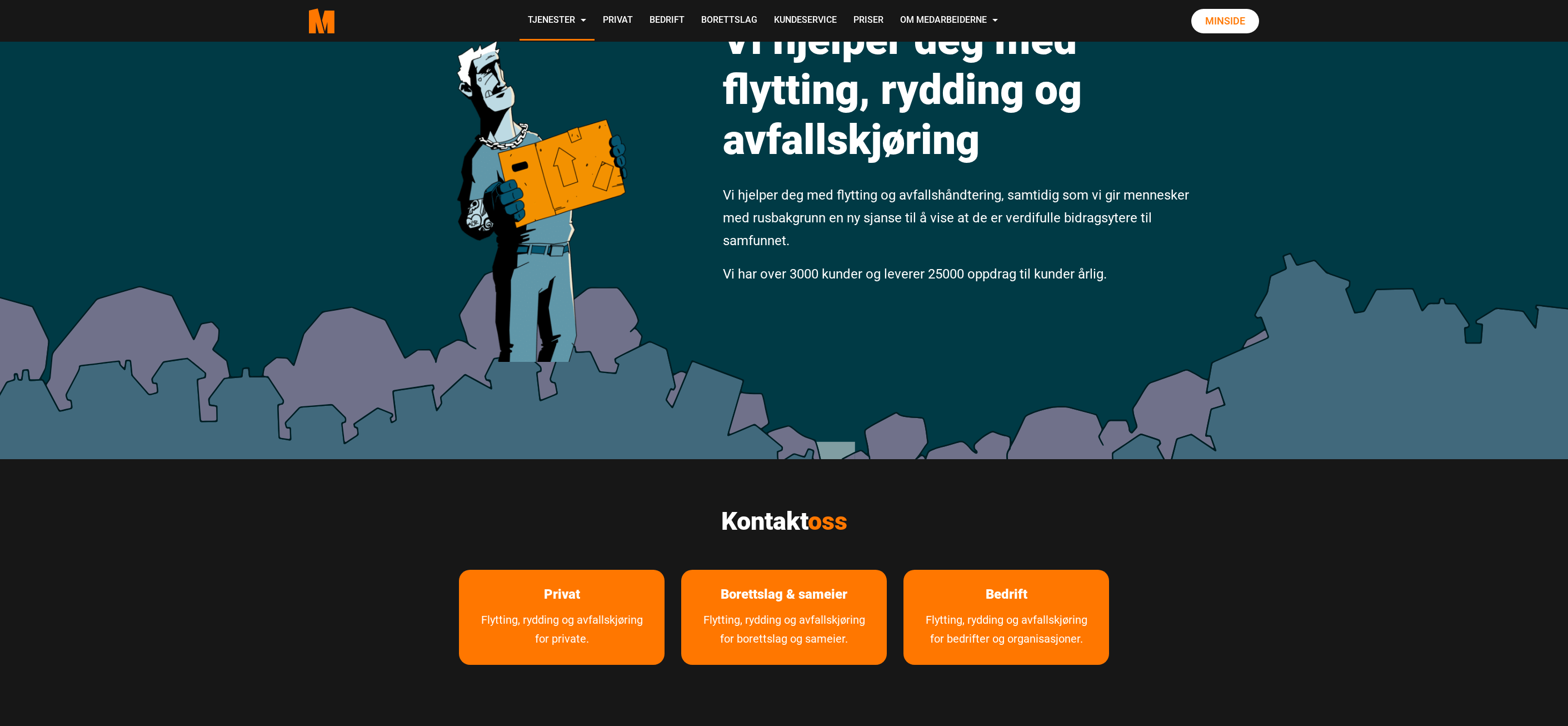
scroll to position [278, 0]
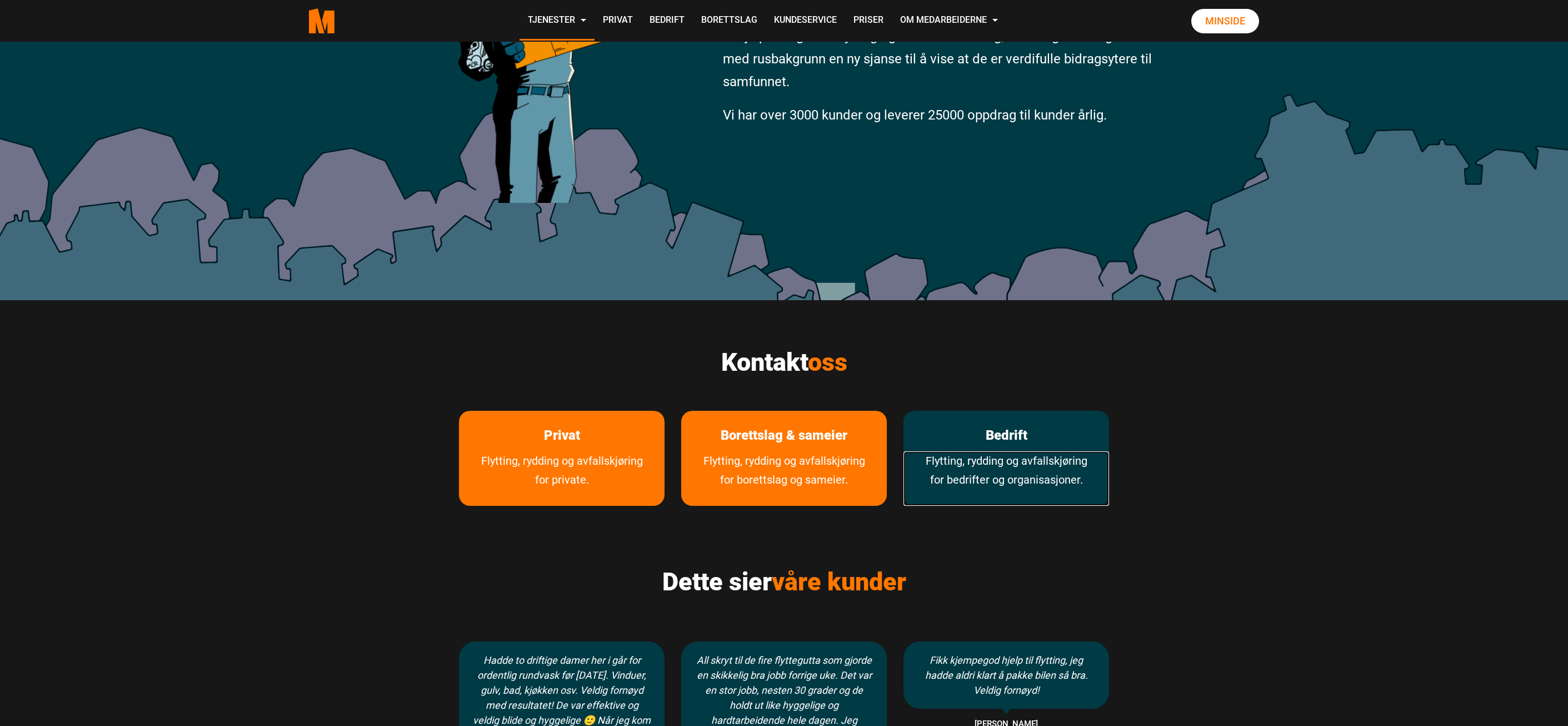
click at [980, 458] on link "Flytting, rydding og avfallskjøring for bedrifter og organisasjoner." at bounding box center [1006, 478] width 206 height 55
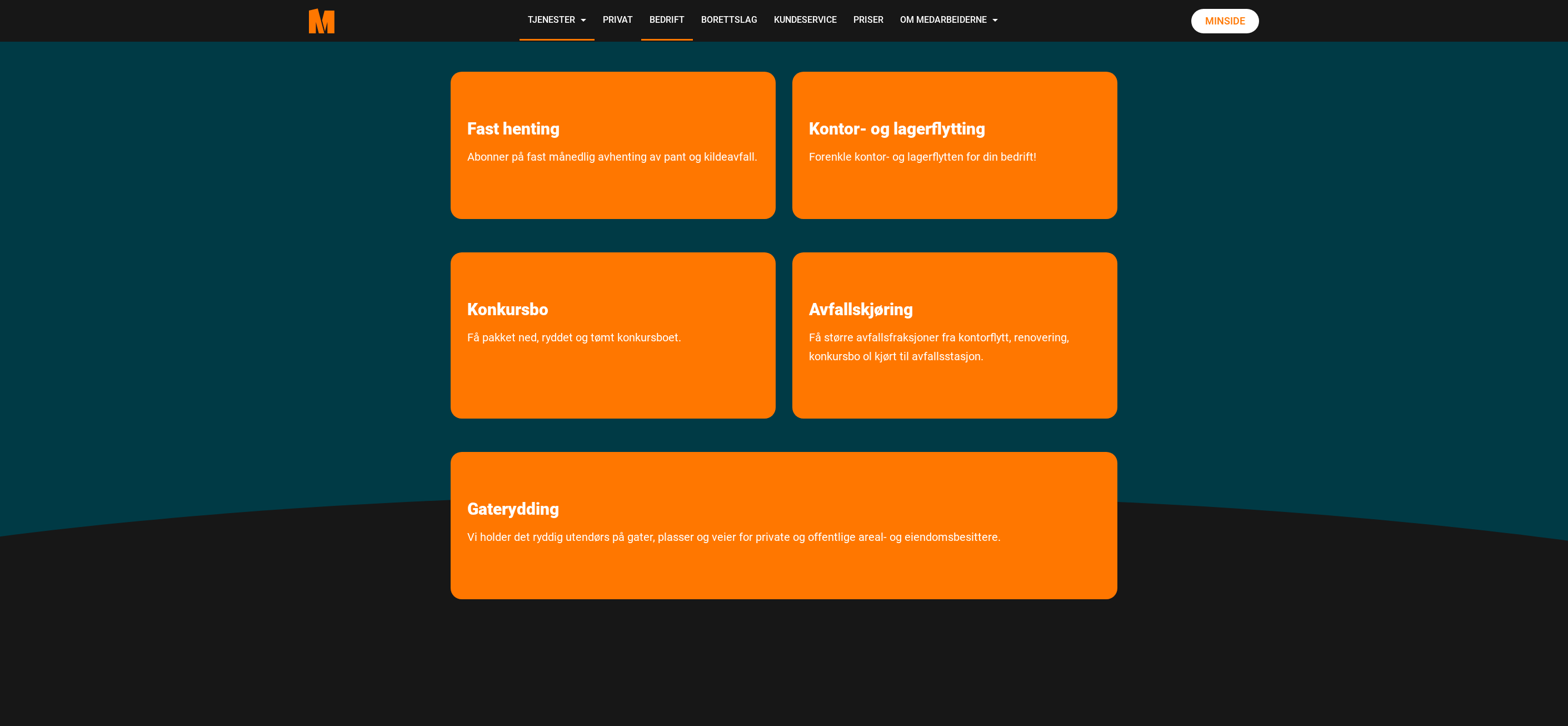
scroll to position [389, 0]
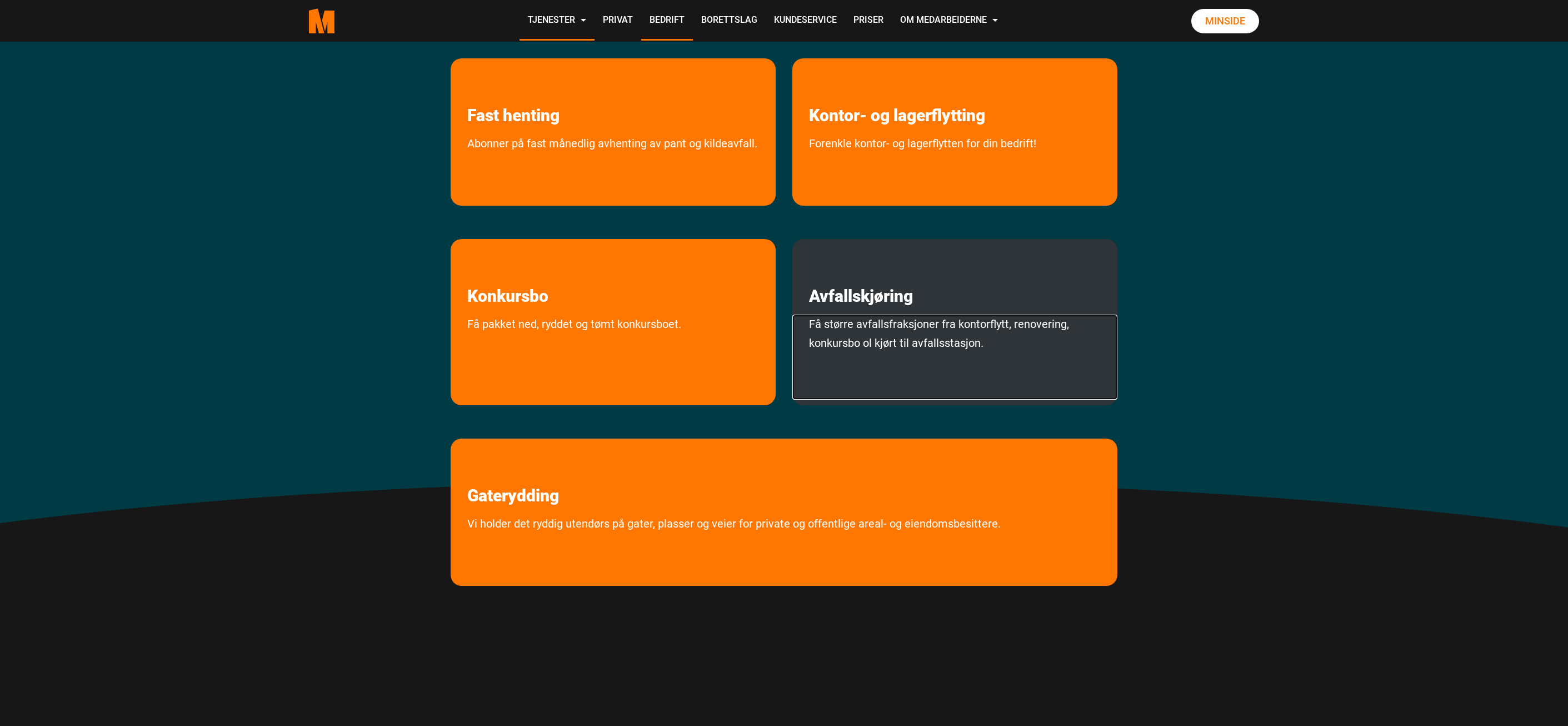
click at [861, 331] on link "Få større avfallsfraksjoner fra kontorflytt, renovering, konkursbo ol kjørt til…" at bounding box center [955, 357] width 325 height 85
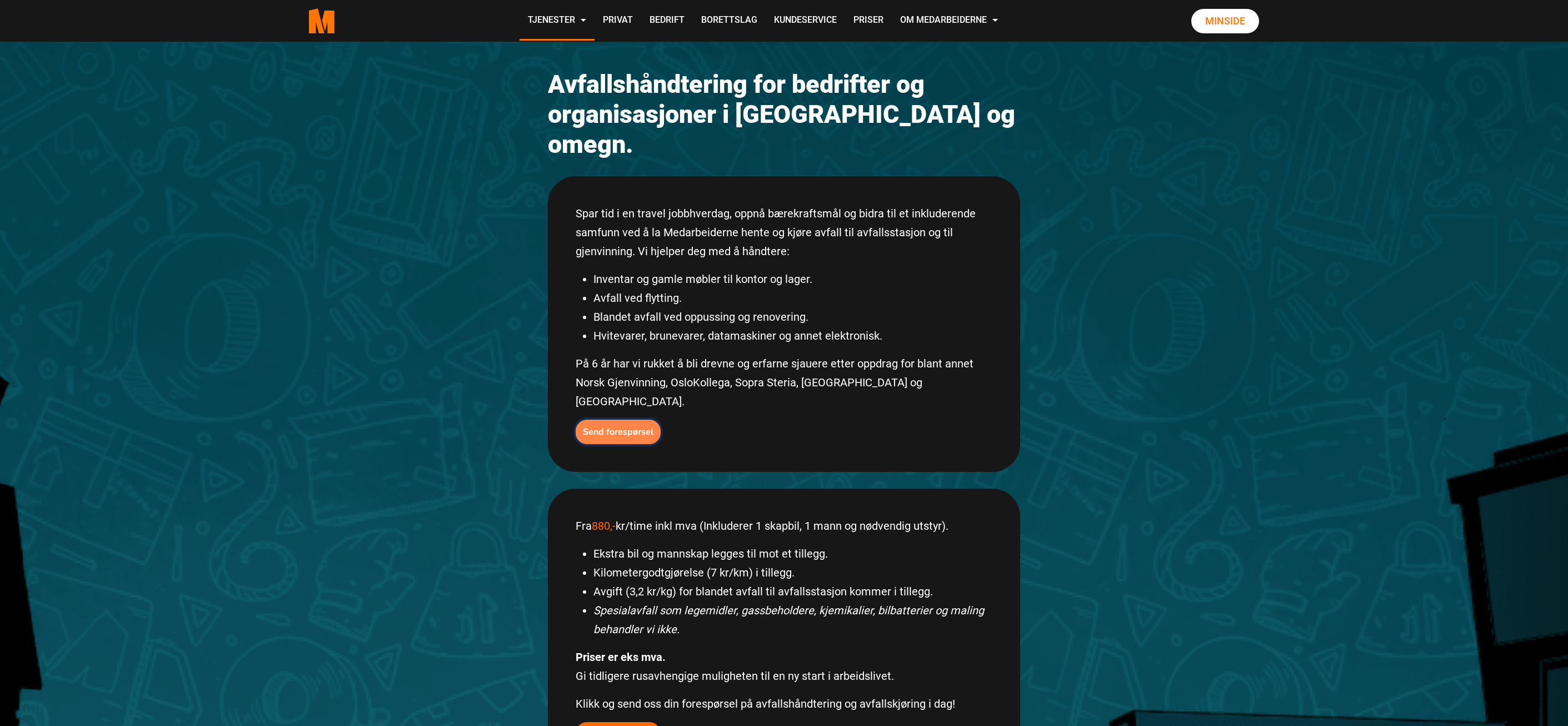
click at [611, 426] on b "Send forespørsel" at bounding box center [618, 431] width 70 height 12
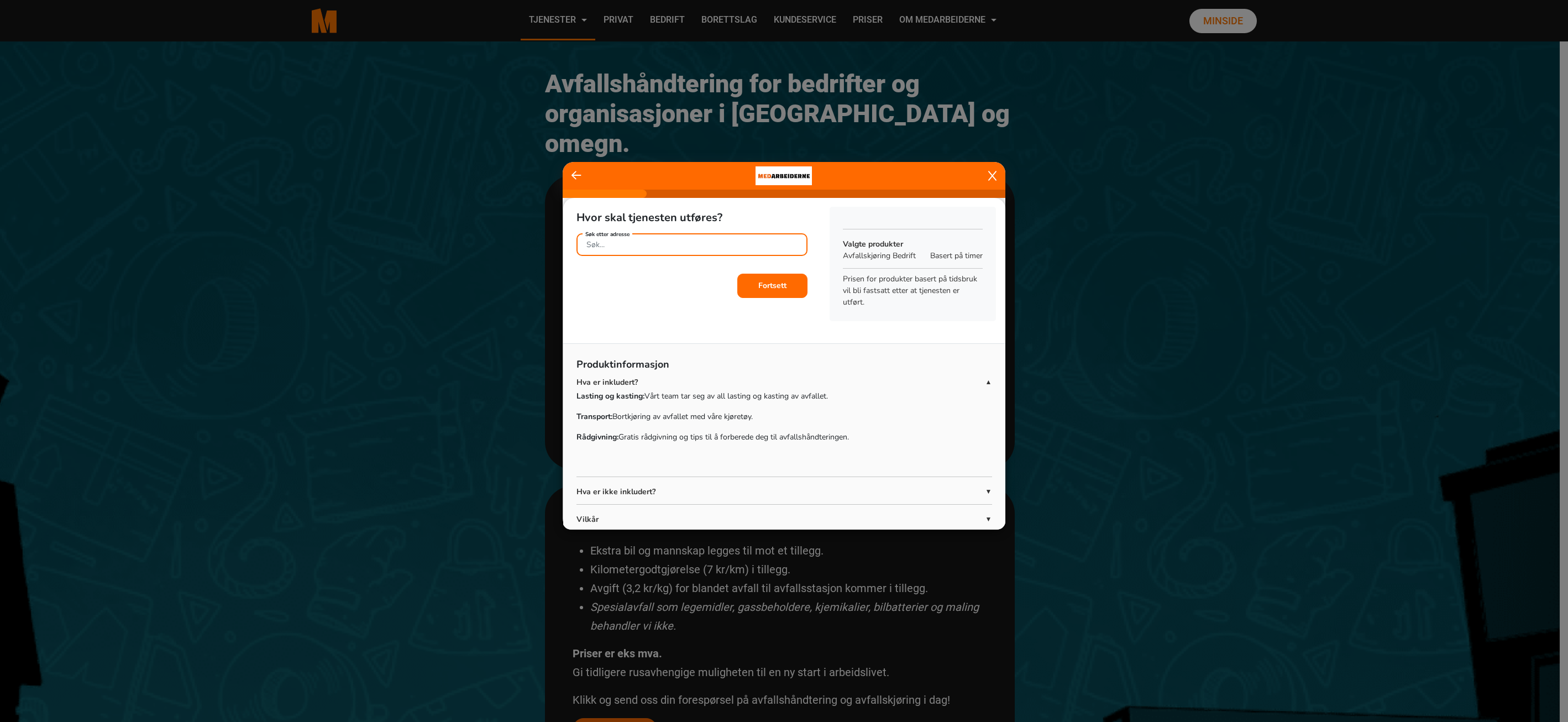
click at [653, 243] on input "Søk etter adresse" at bounding box center [691, 244] width 231 height 23
click at [660, 269] on ngb-highlight "Mustads vei 10 , 0283 Oslo" at bounding box center [678, 270] width 183 height 12
type input "Mustads vei 10, 0283 Oslo"
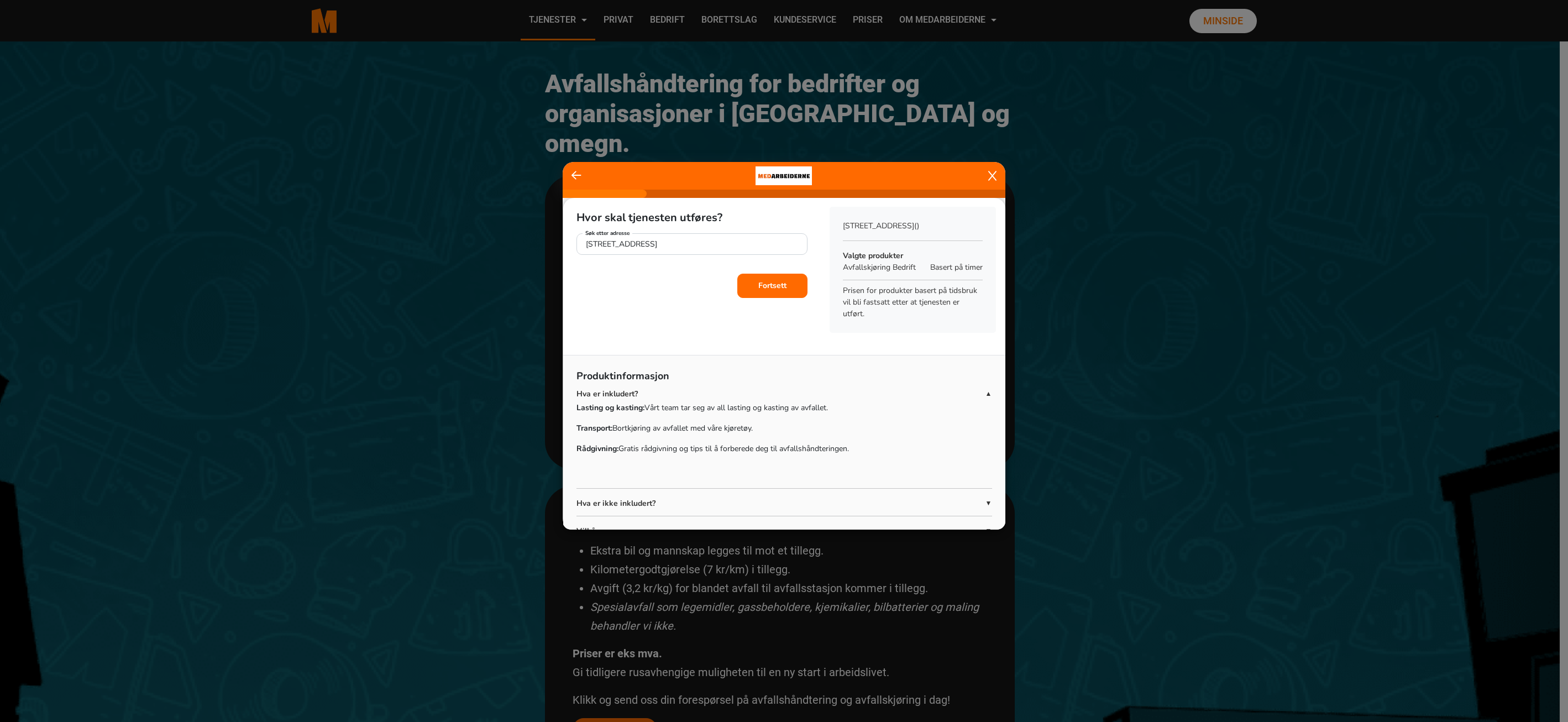
click at [766, 283] on b "Fortsett" at bounding box center [772, 285] width 29 height 10
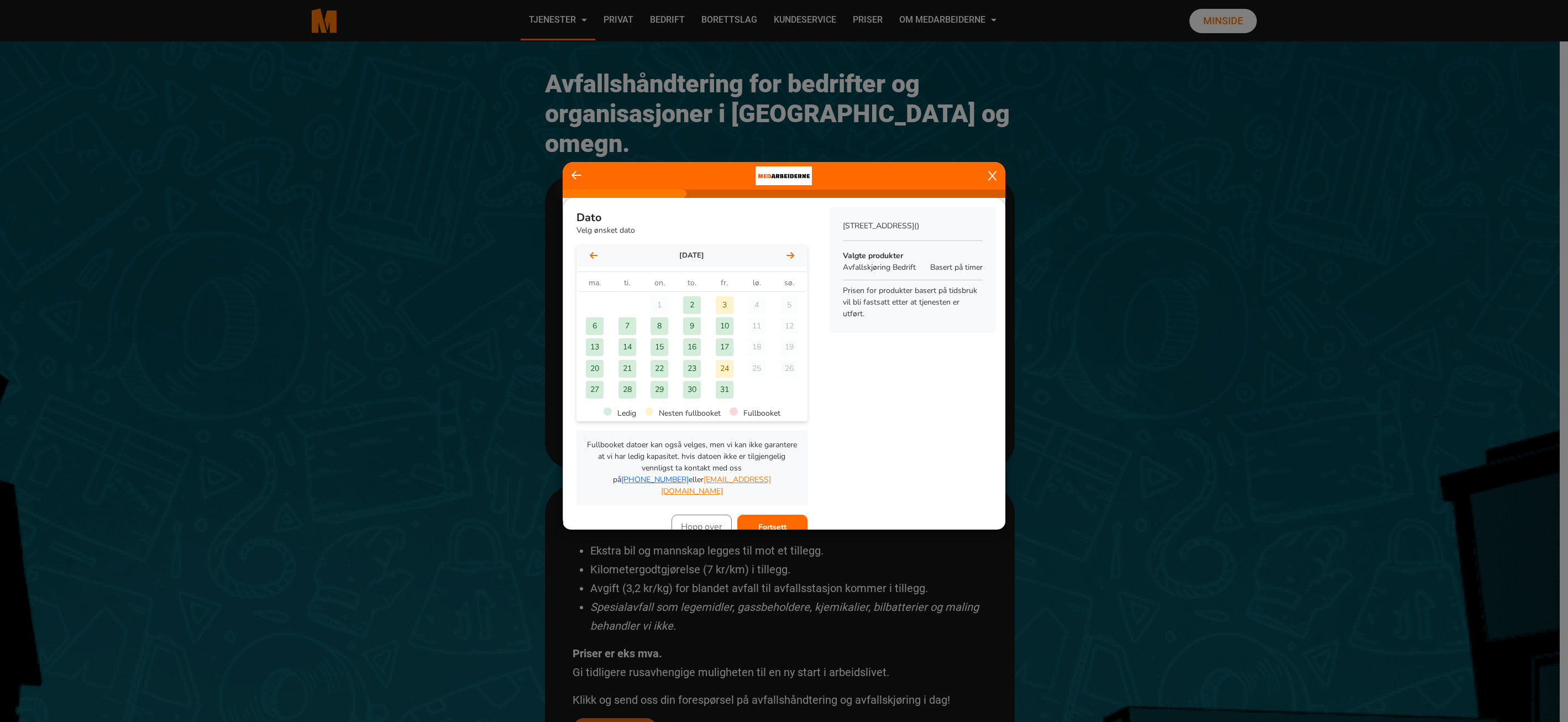
click at [720, 302] on div "3" at bounding box center [725, 304] width 18 height 18
click at [776, 522] on b "Fortsett" at bounding box center [772, 527] width 29 height 10
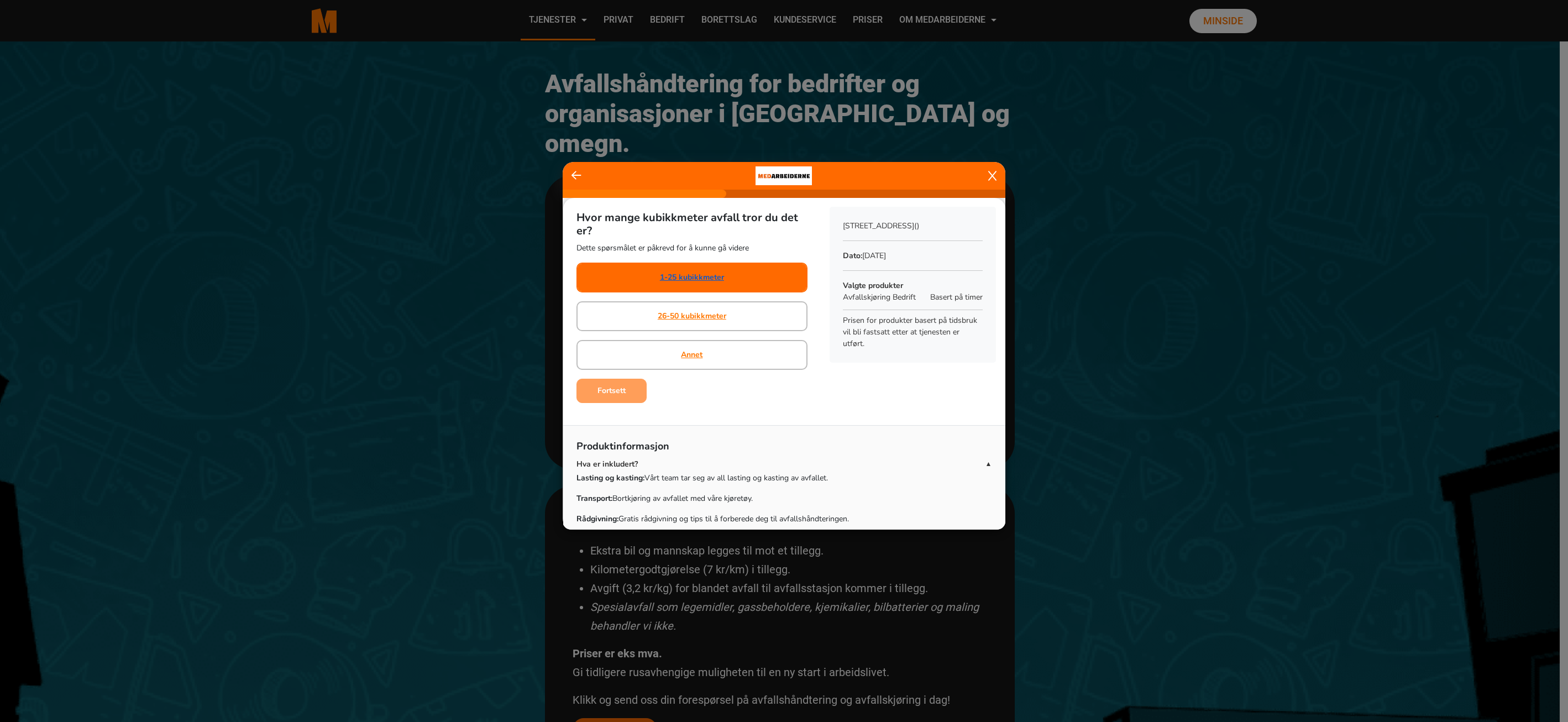
click at [695, 275] on link "1-25 kubikkmeter" at bounding box center [692, 277] width 65 height 12
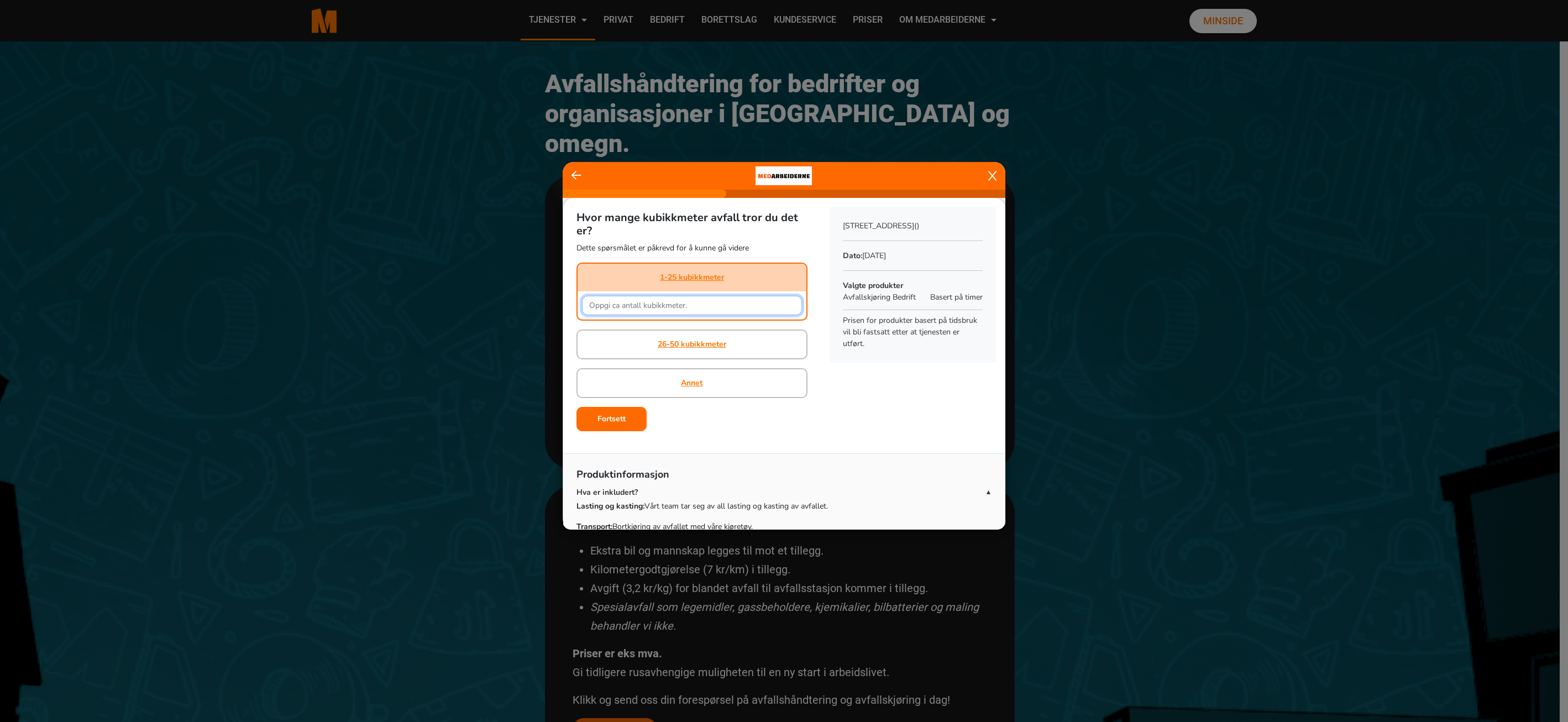
click at [637, 307] on input "text" at bounding box center [691, 305] width 220 height 19
type input "4"
click at [614, 420] on b "Fortsett" at bounding box center [611, 419] width 29 height 10
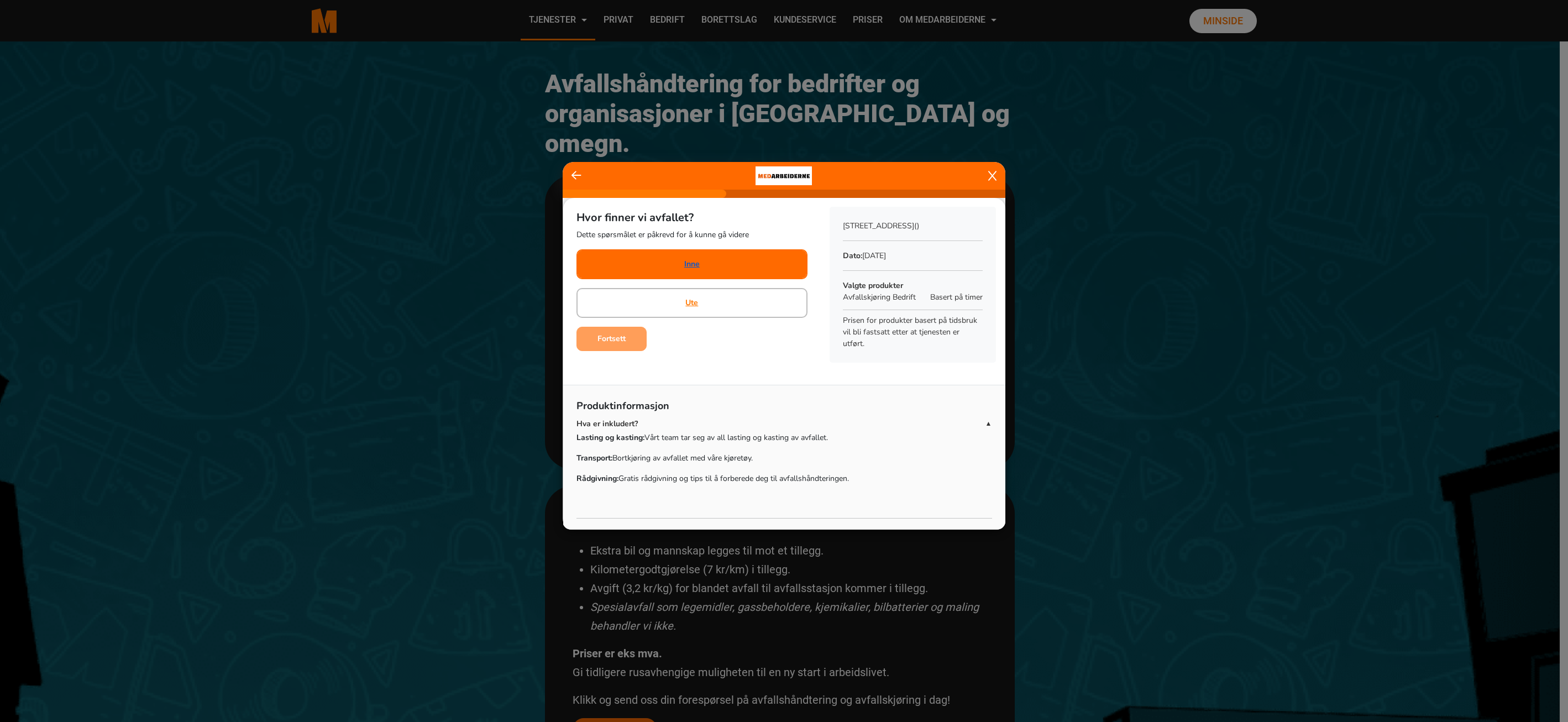
click at [692, 262] on link "Inne" at bounding box center [691, 264] width 16 height 12
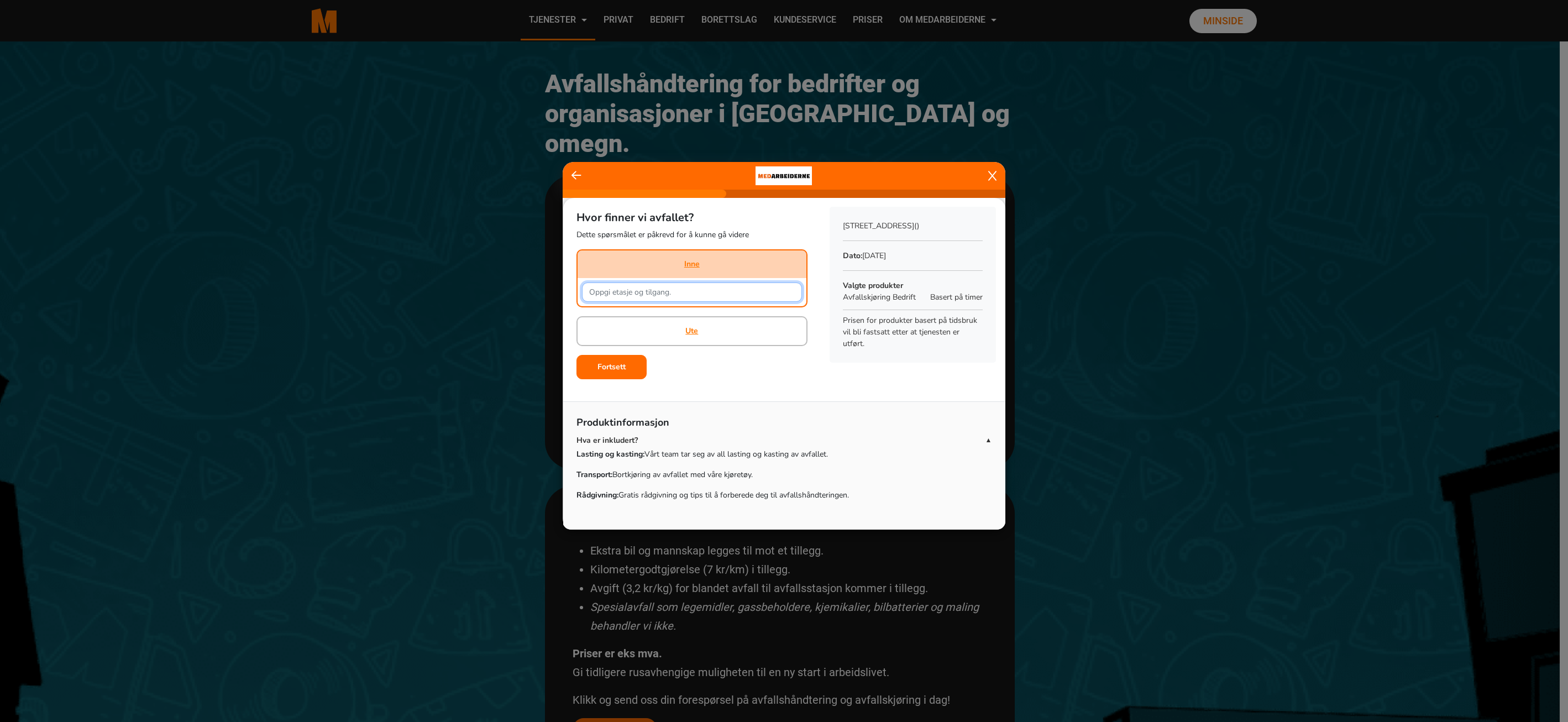
click at [684, 286] on input "text" at bounding box center [691, 291] width 220 height 19
type input "andre etasje"
click at [611, 368] on b "Fortsett" at bounding box center [611, 366] width 29 height 10
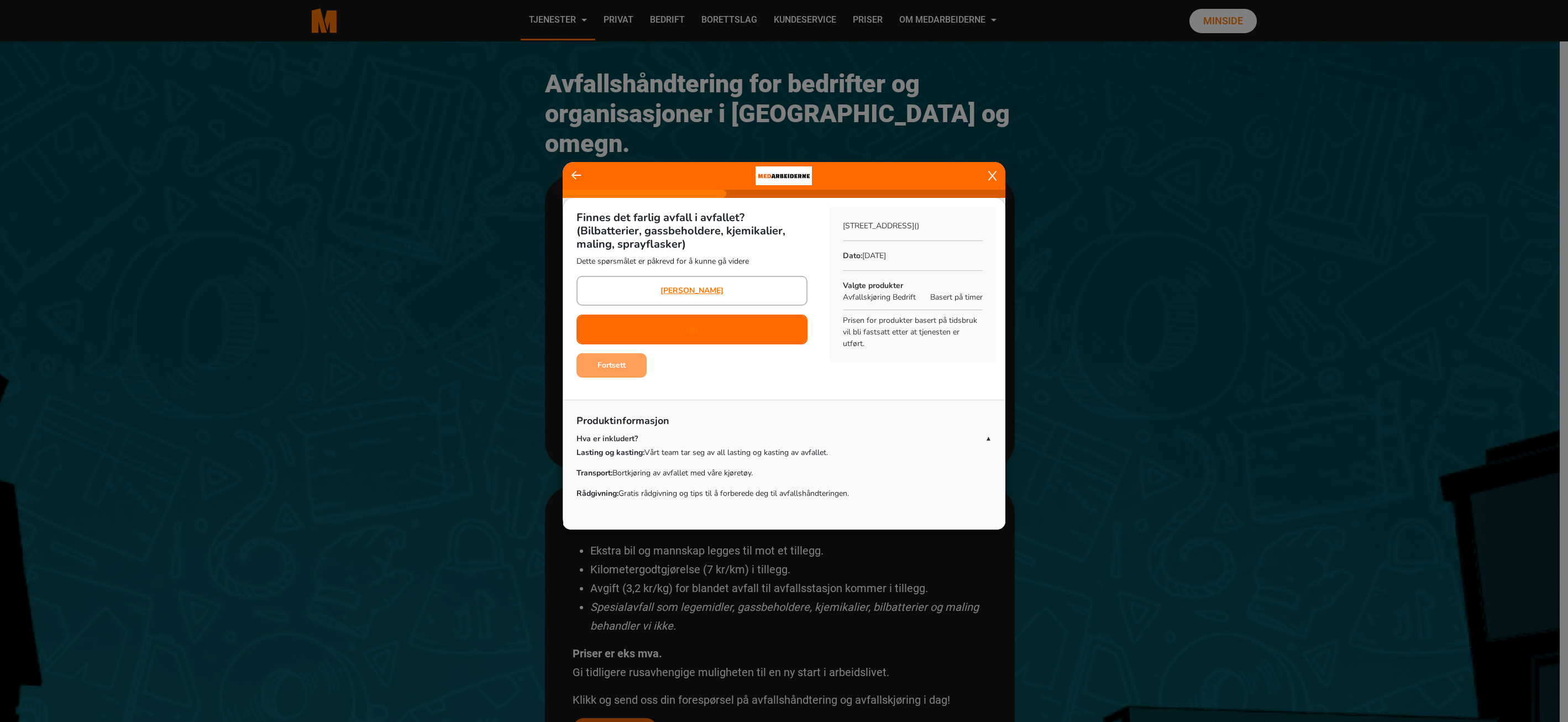
click at [697, 324] on div "Nei" at bounding box center [691, 329] width 231 height 30
click at [608, 365] on b "Fortsett" at bounding box center [611, 364] width 29 height 10
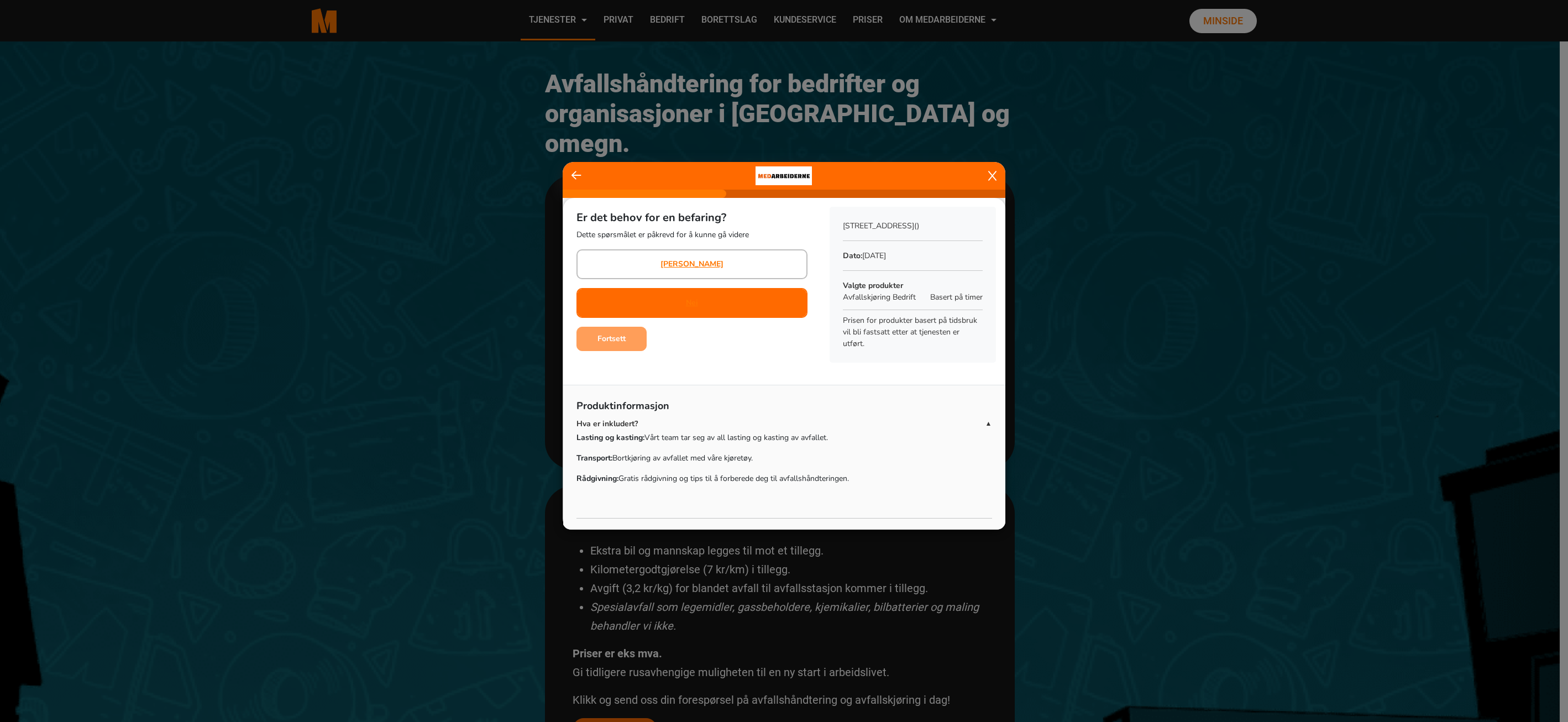
click at [691, 309] on div "Nei" at bounding box center [691, 303] width 12 height 28
click at [618, 343] on b "Fortsett" at bounding box center [611, 338] width 29 height 10
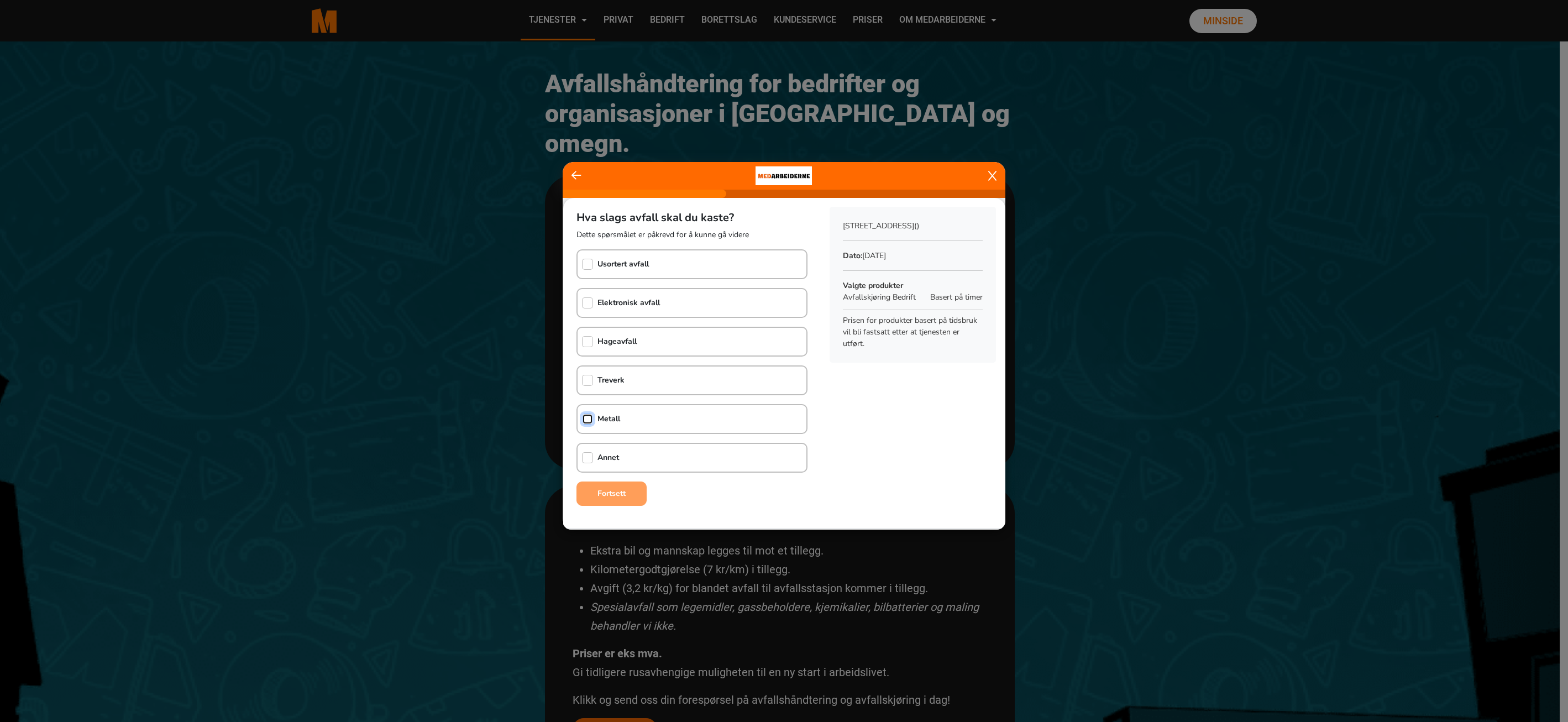
click at [589, 421] on input "checkbox" at bounding box center [587, 420] width 11 height 11
checkbox input "true"
click at [584, 456] on input "checkbox" at bounding box center [587, 458] width 11 height 11
checkbox input "true"
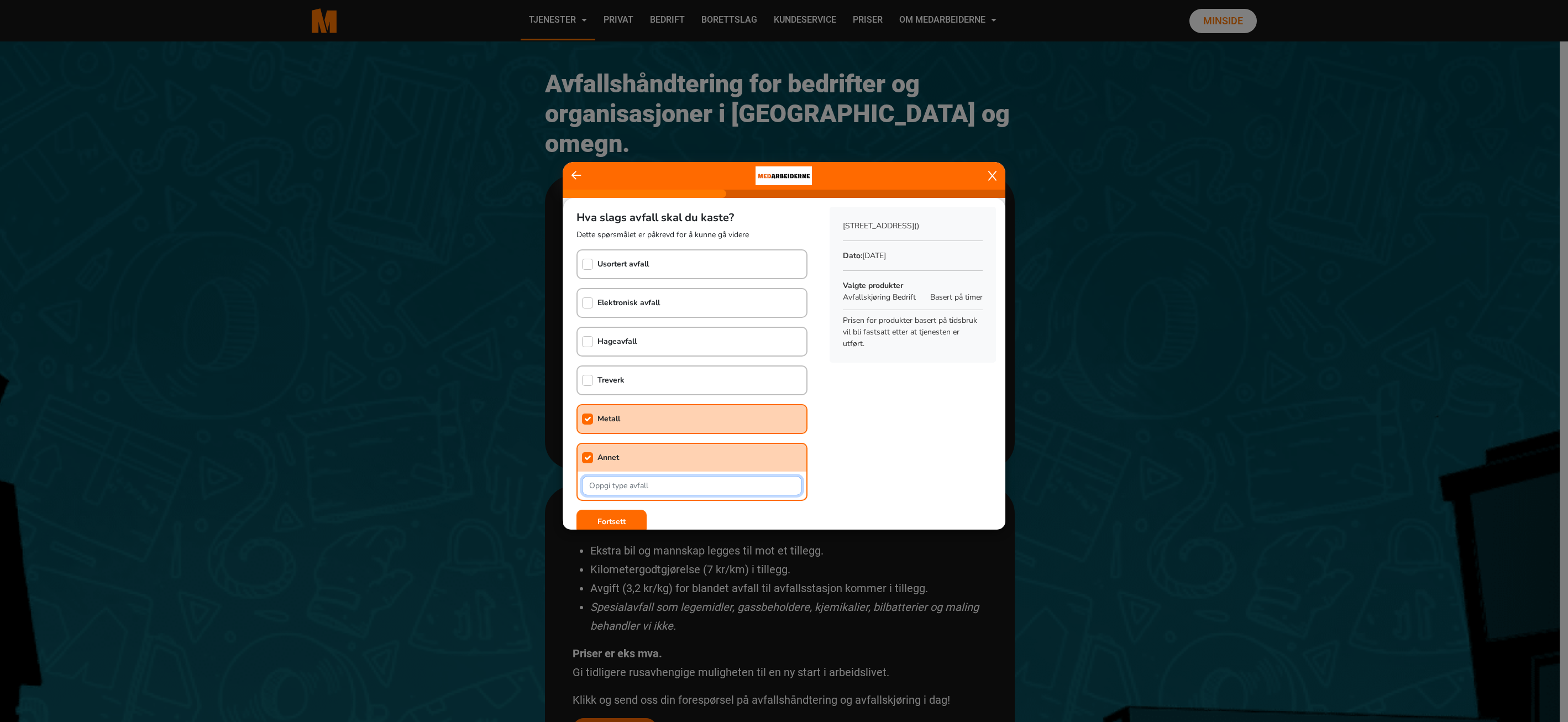
click at [620, 479] on input "text" at bounding box center [691, 485] width 220 height 19
type input "Glass bord med metal føtter"
click at [622, 517] on b "Fortsett" at bounding box center [611, 521] width 29 height 10
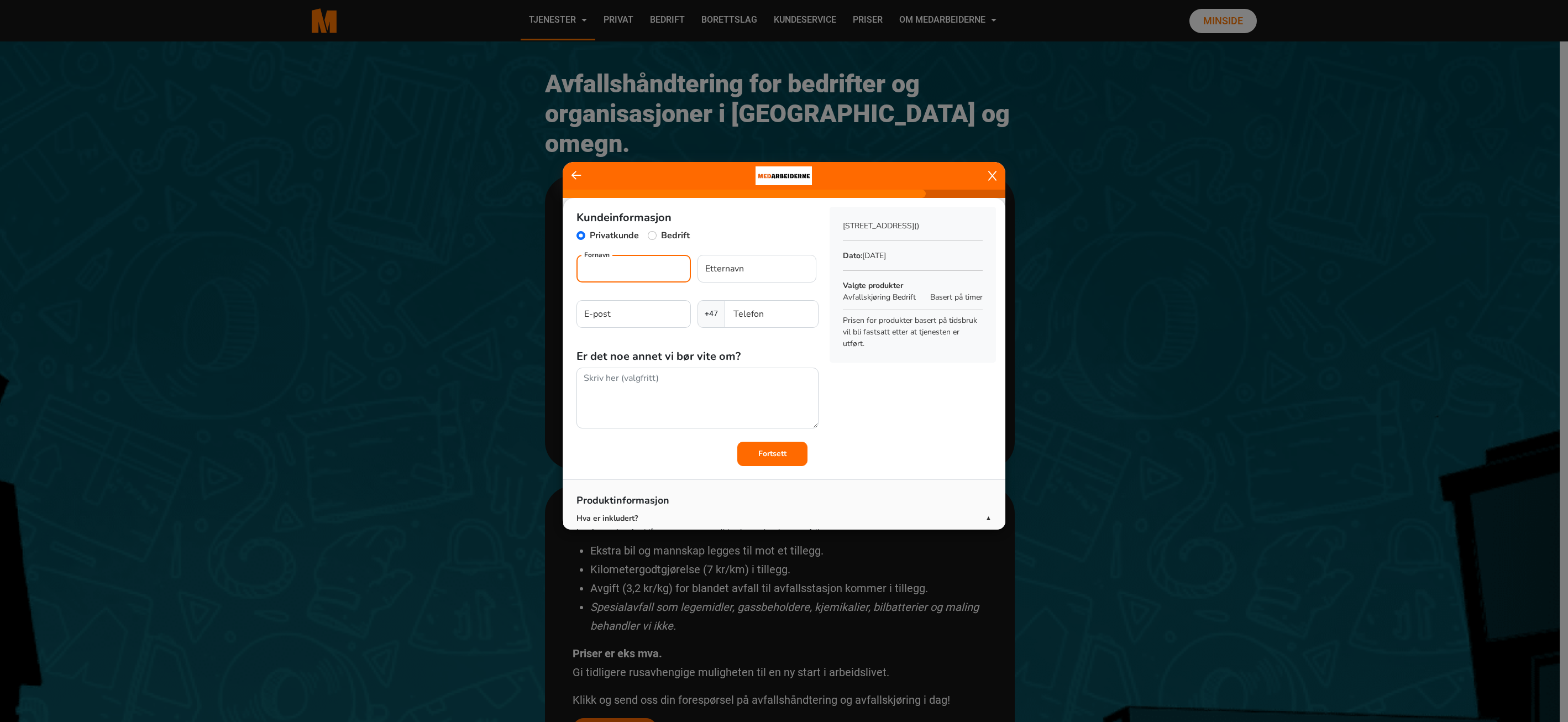
click at [639, 267] on input "Fornavn" at bounding box center [633, 268] width 114 height 28
type input "[PERSON_NAME]"
type input "[PERSON_NAME][EMAIL_ADDRESS][DOMAIN_NAME]"
type input "40469947"
click at [753, 269] on input "Etternavn" at bounding box center [757, 268] width 119 height 28
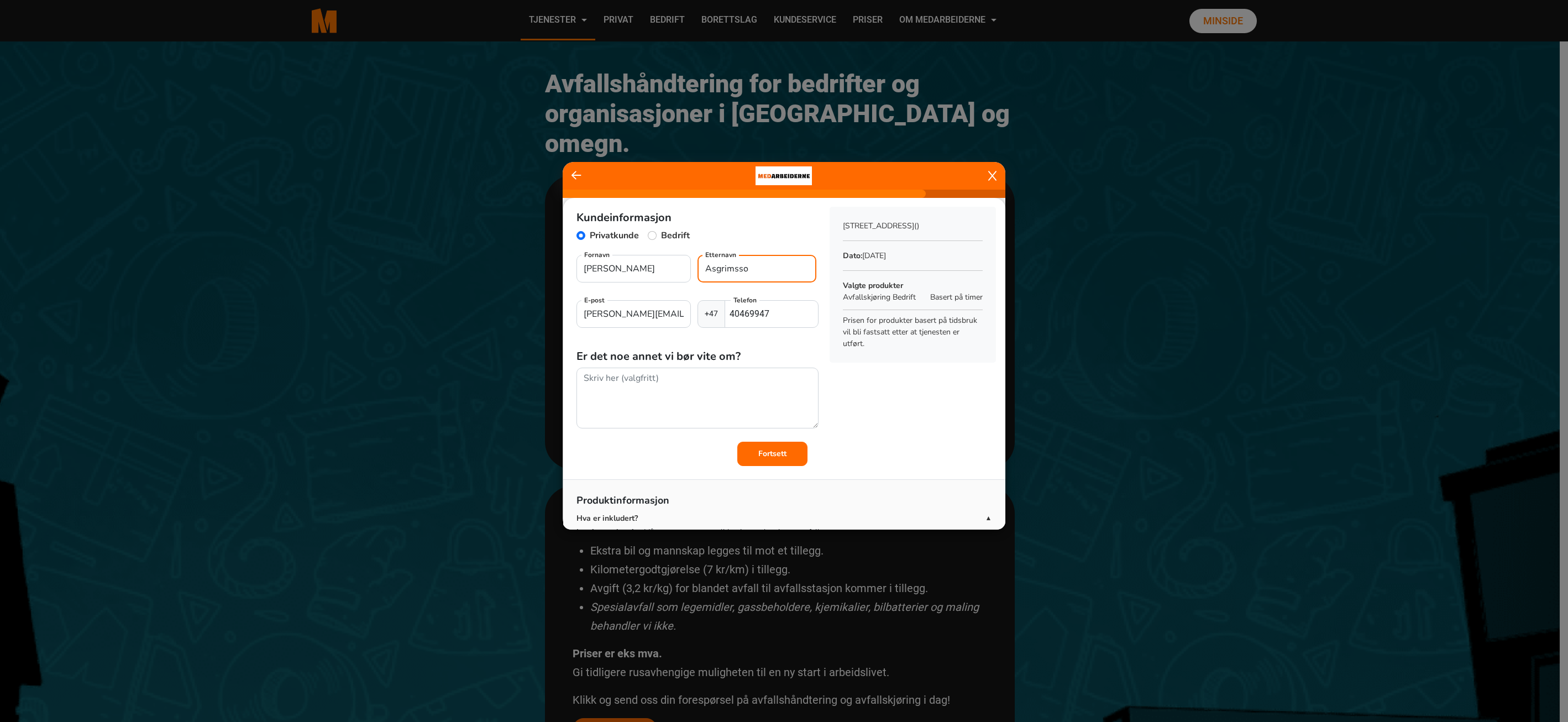
type input "Asgrimsson"
click at [653, 267] on input "[PERSON_NAME]" at bounding box center [633, 268] width 114 height 28
type input "A"
type input "Pål"
click at [654, 240] on input "Bedrift" at bounding box center [653, 236] width 9 height 9
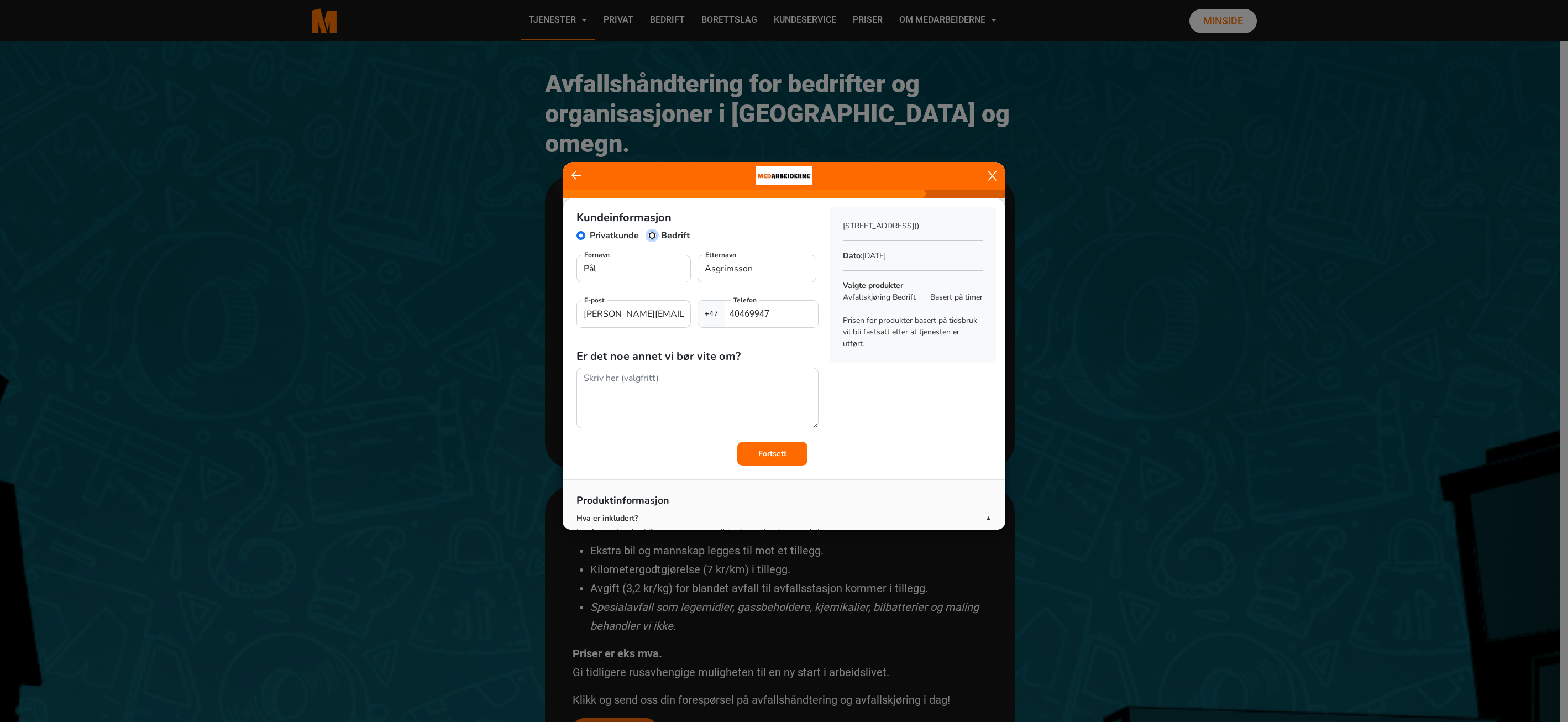
radio input "true"
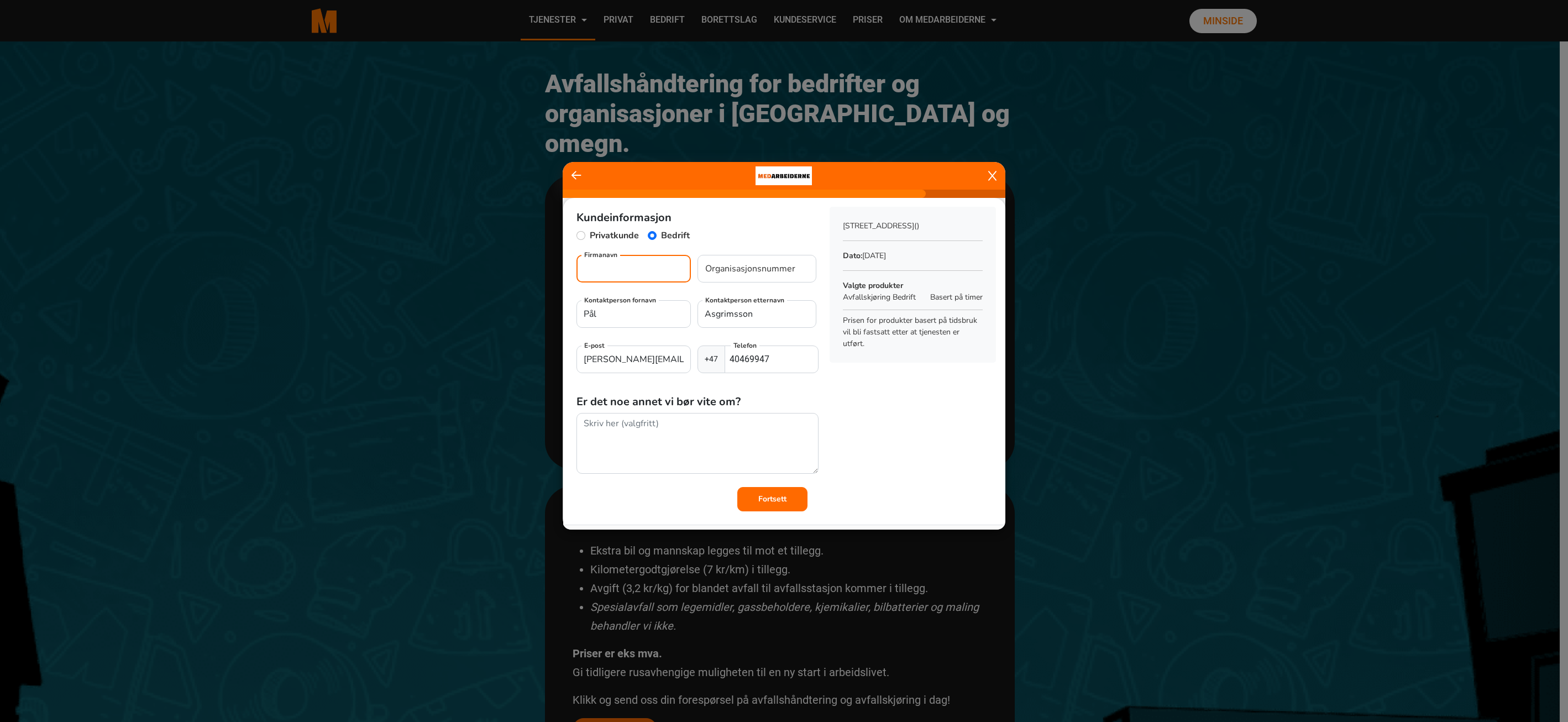
click at [652, 271] on input "Firmanavn" at bounding box center [633, 268] width 114 height 28
type input "Mustad Eiendom As"
click at [744, 270] on input "Mustad Ei" at bounding box center [757, 268] width 119 height 28
type input "M"
paste input "923265562"
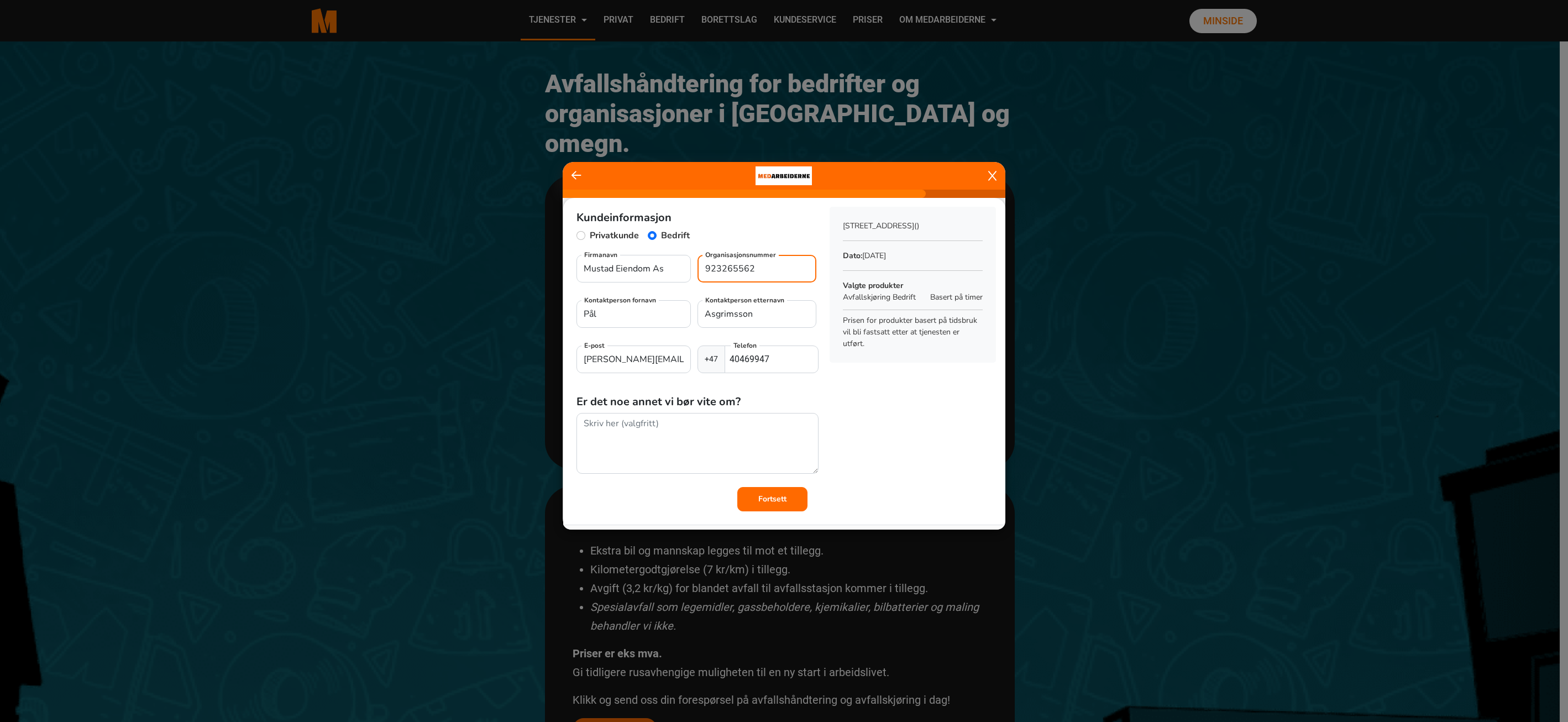
type input "923265562"
click at [667, 361] on input "[PERSON_NAME][EMAIL_ADDRESS][DOMAIN_NAME]" at bounding box center [633, 360] width 114 height 28
click at [631, 308] on input "Pål" at bounding box center [633, 314] width 114 height 28
type input "Paal"
click at [646, 365] on input "[PERSON_NAME][EMAIL_ADDRESS][DOMAIN_NAME]" at bounding box center [633, 360] width 114 height 28
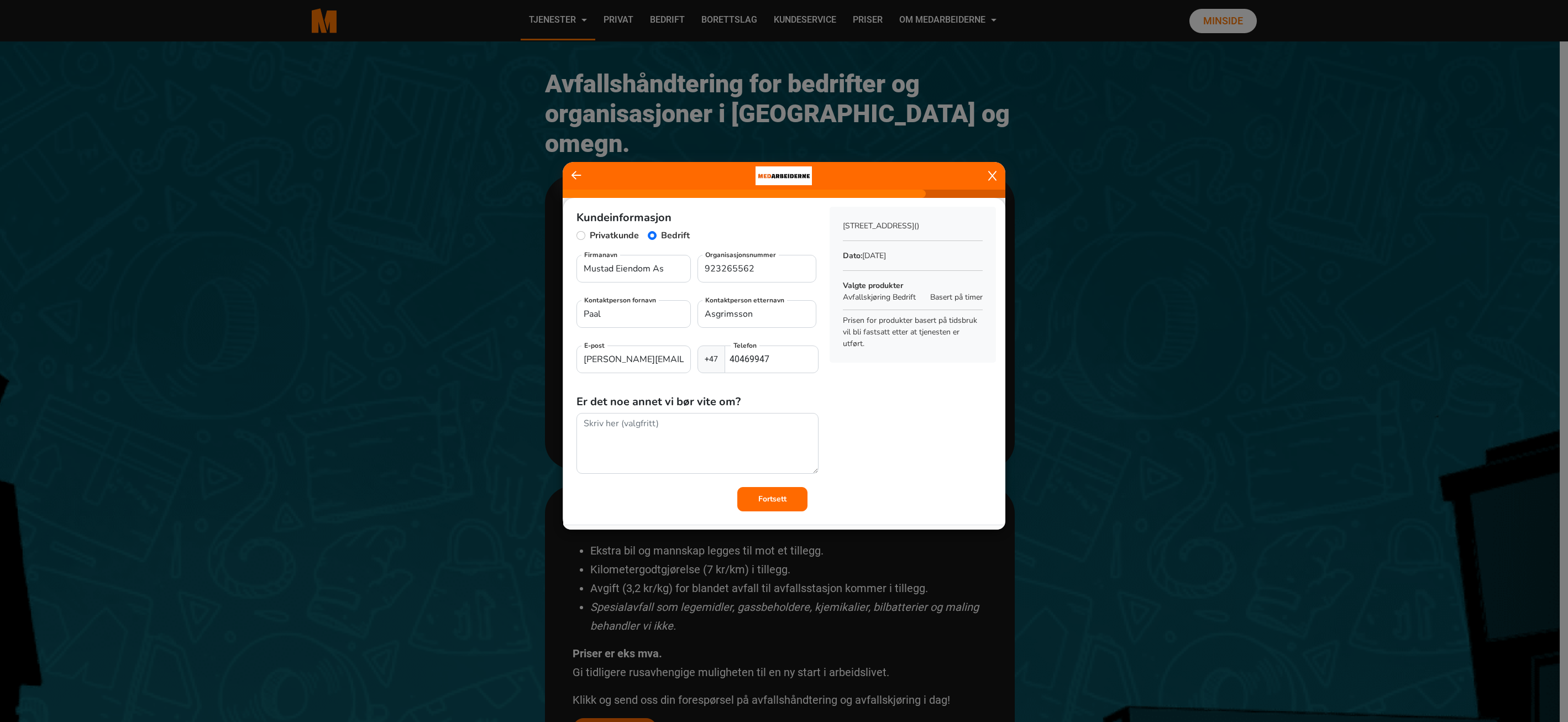
click at [890, 409] on div "Kundeinformasjon Privatkunde Bedrift Mustad Eiendom As Firmanavn 923265562 Orga…" at bounding box center [784, 355] width 442 height 314
click at [767, 314] on input "Asgrimsson" at bounding box center [757, 314] width 119 height 28
type input "A"
type input "Hagerup"
click at [724, 426] on textarea at bounding box center [697, 444] width 242 height 62
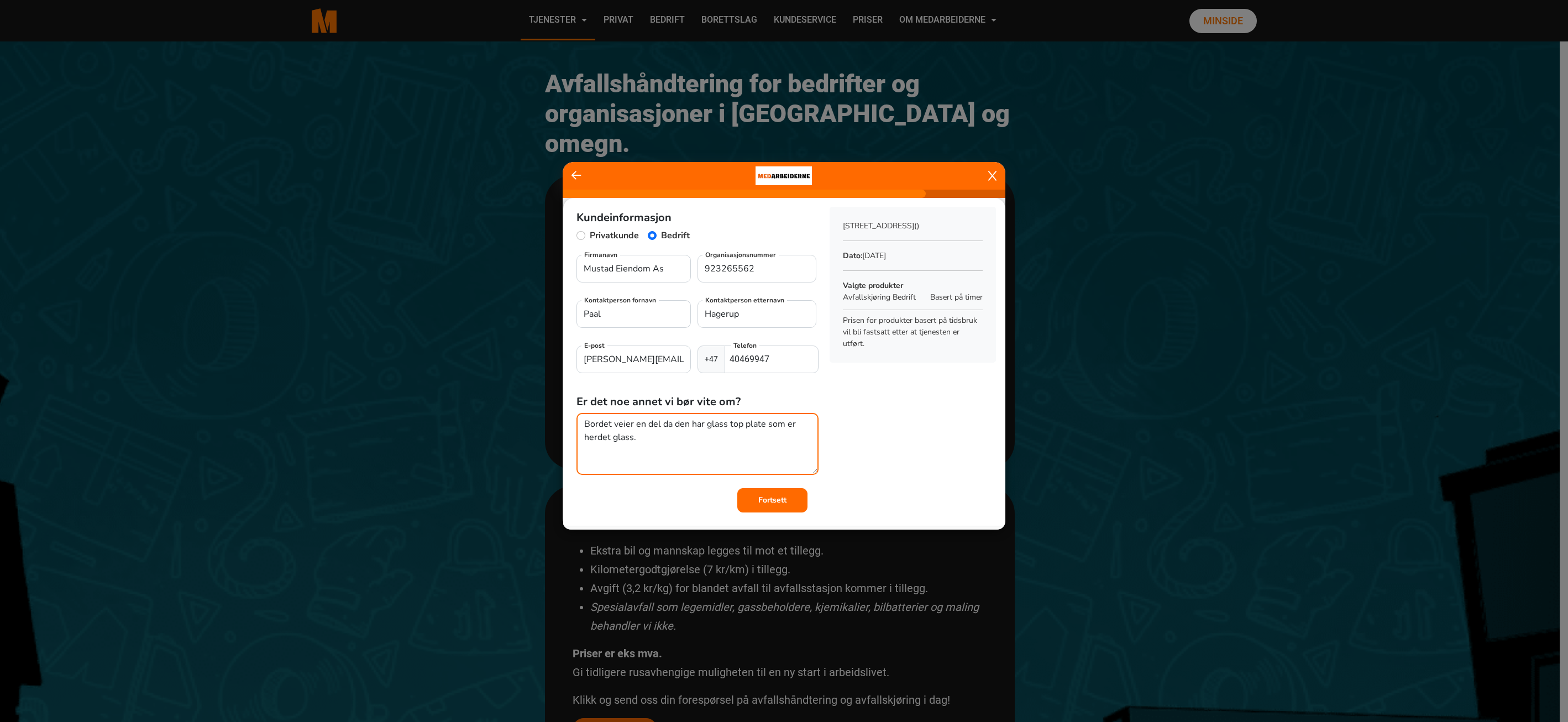
click at [742, 424] on textarea "Bordet veier en del da den har glass top plate som er herdet glass." at bounding box center [697, 444] width 242 height 62
type textarea "Bordet veier en del da den har glass topp plate som er herdet glass."
click at [760, 499] on b "Fortsett" at bounding box center [772, 498] width 29 height 10
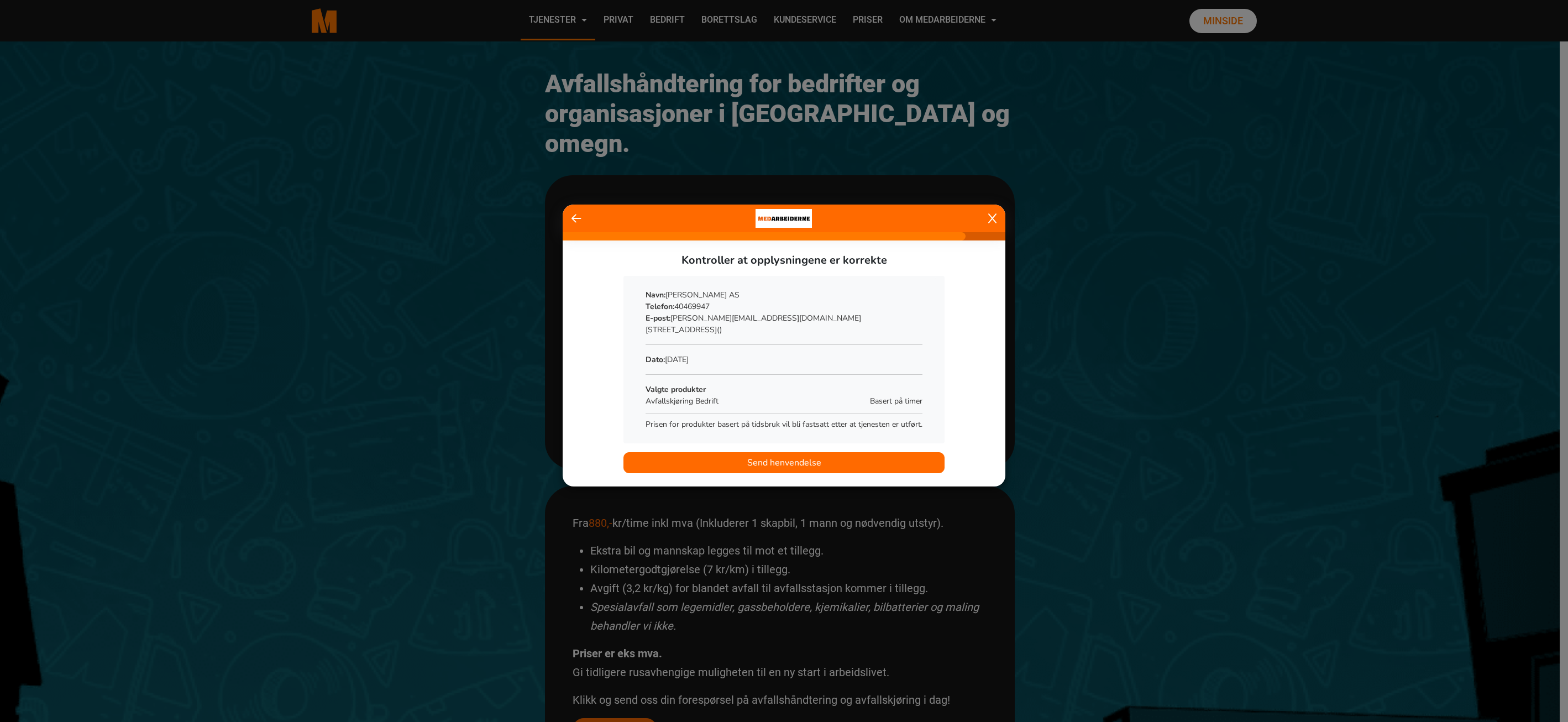
click at [778, 460] on span "Send henvendelse" at bounding box center [784, 463] width 74 height 13
